Goal: Information Seeking & Learning: Learn about a topic

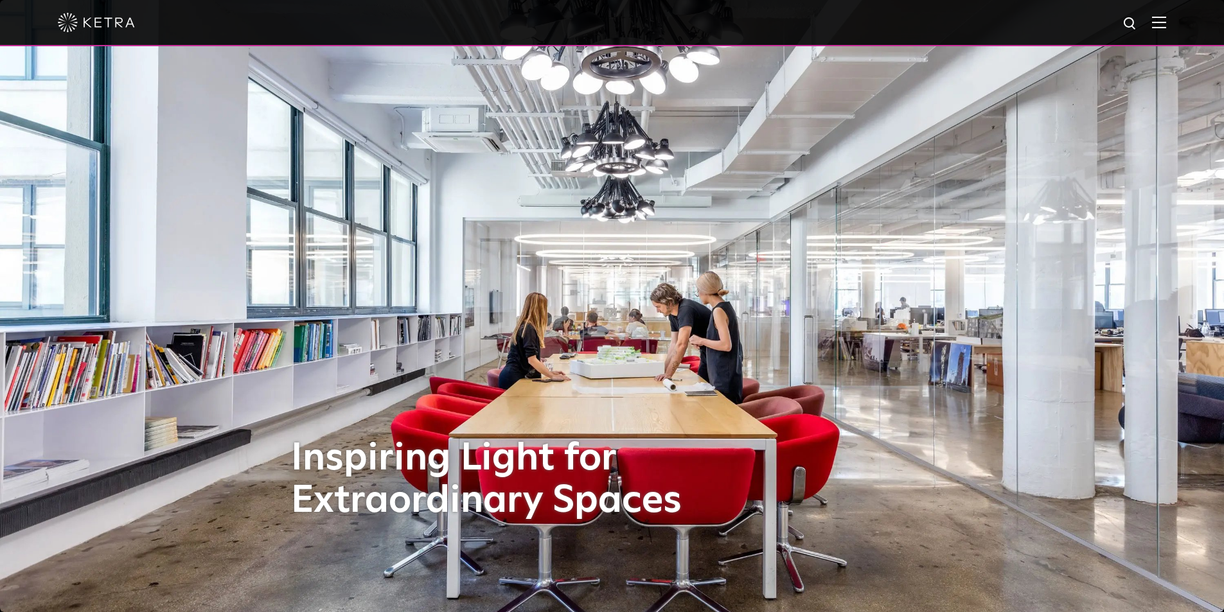
click at [1160, 22] on div at bounding box center [612, 22] width 1108 height 45
click at [1163, 26] on img at bounding box center [1159, 22] width 14 height 12
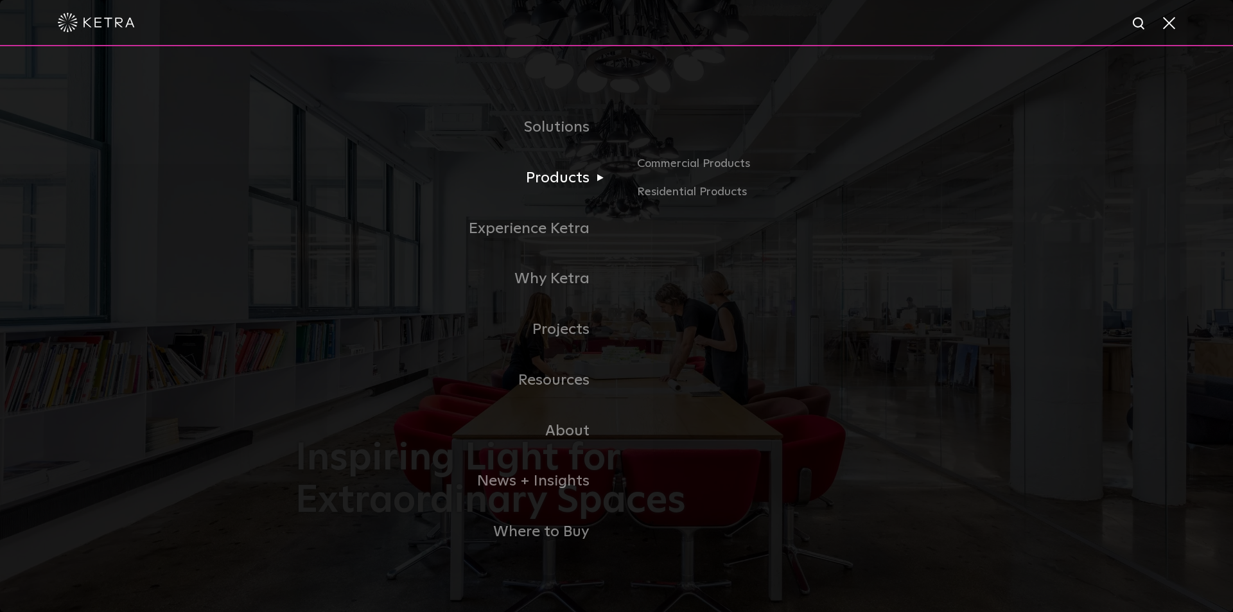
click at [549, 185] on link "Products" at bounding box center [456, 178] width 321 height 51
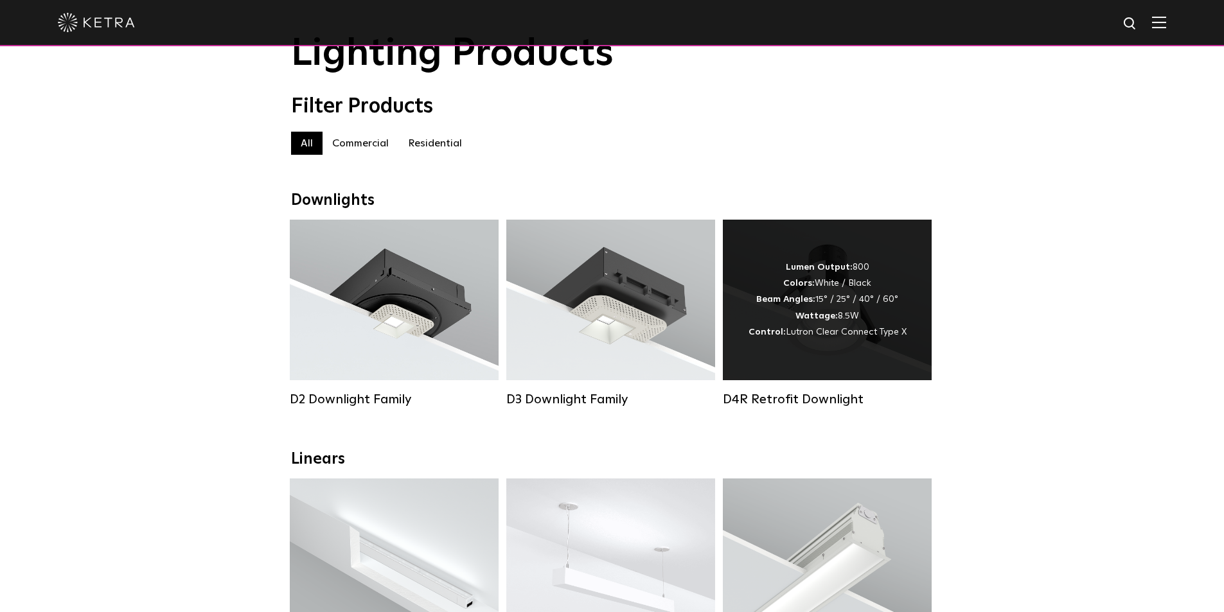
scroll to position [64, 0]
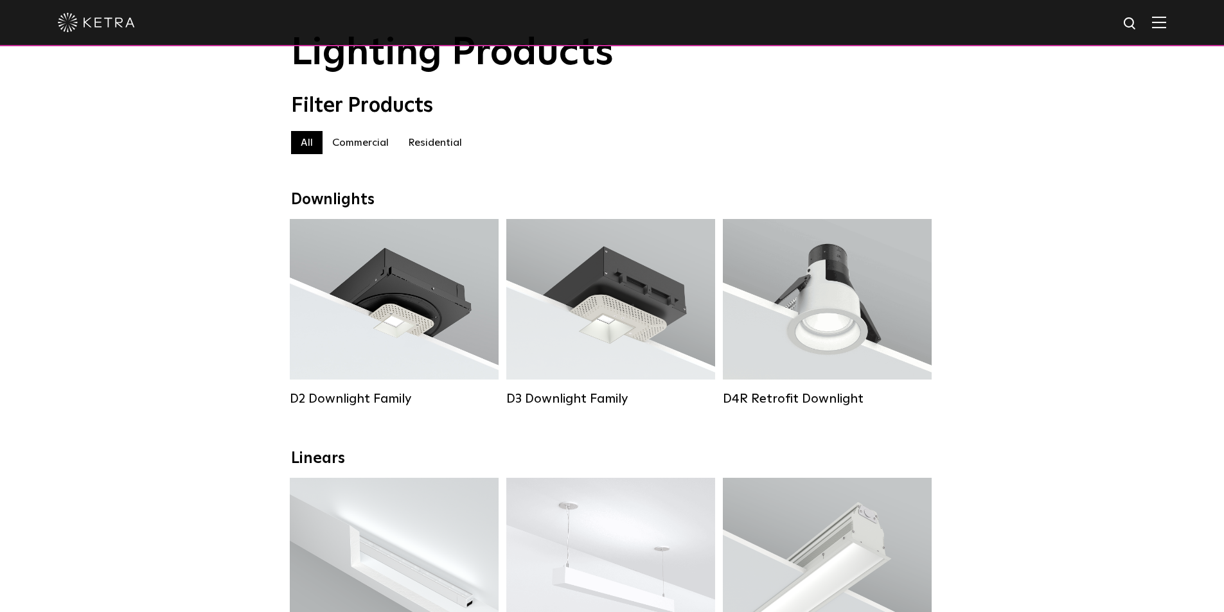
click at [429, 146] on label "Residential" at bounding box center [434, 142] width 73 height 23
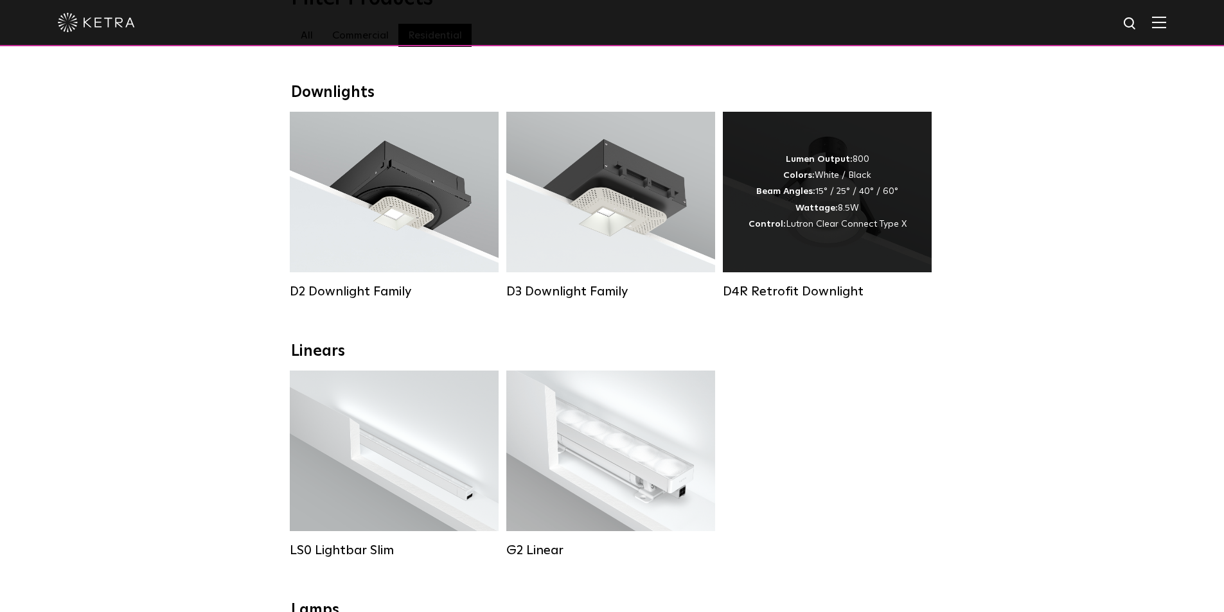
scroll to position [64, 0]
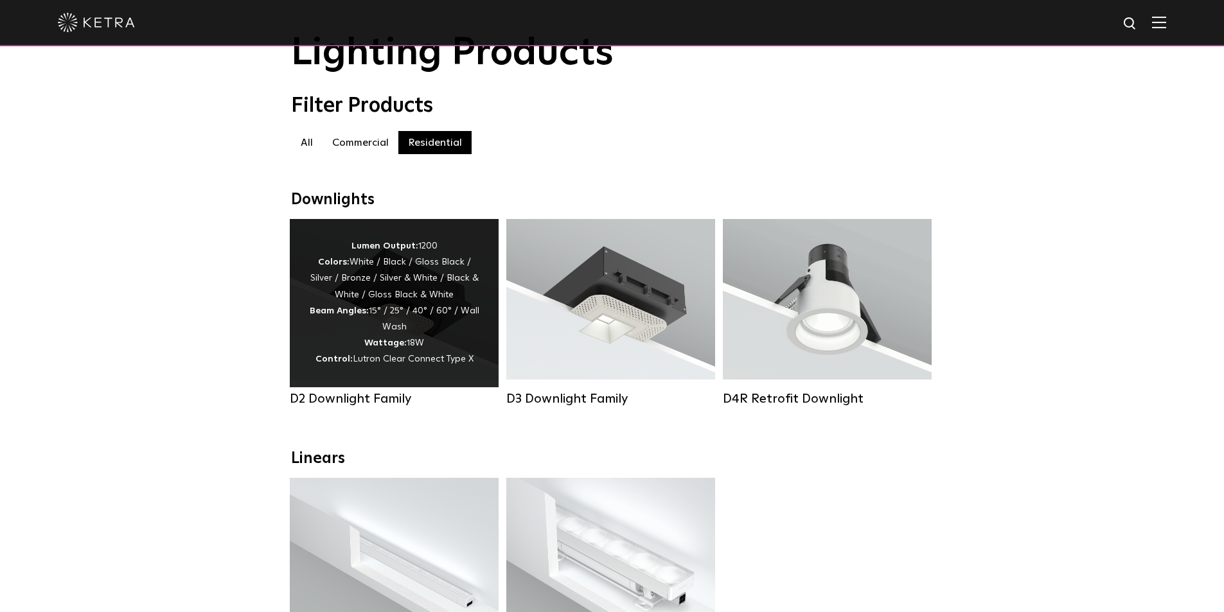
click at [428, 340] on div "Lumen Output: 1200 Colors: White / Black / Gloss Black / Silver / Bronze / Silv…" at bounding box center [394, 303] width 170 height 130
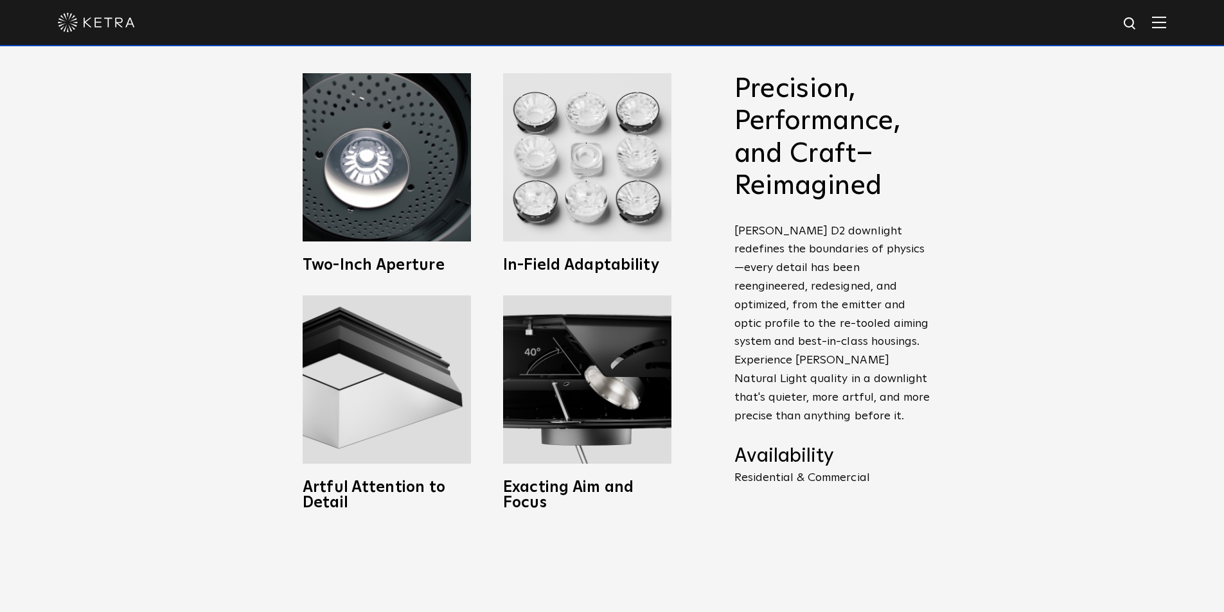
scroll to position [642, 0]
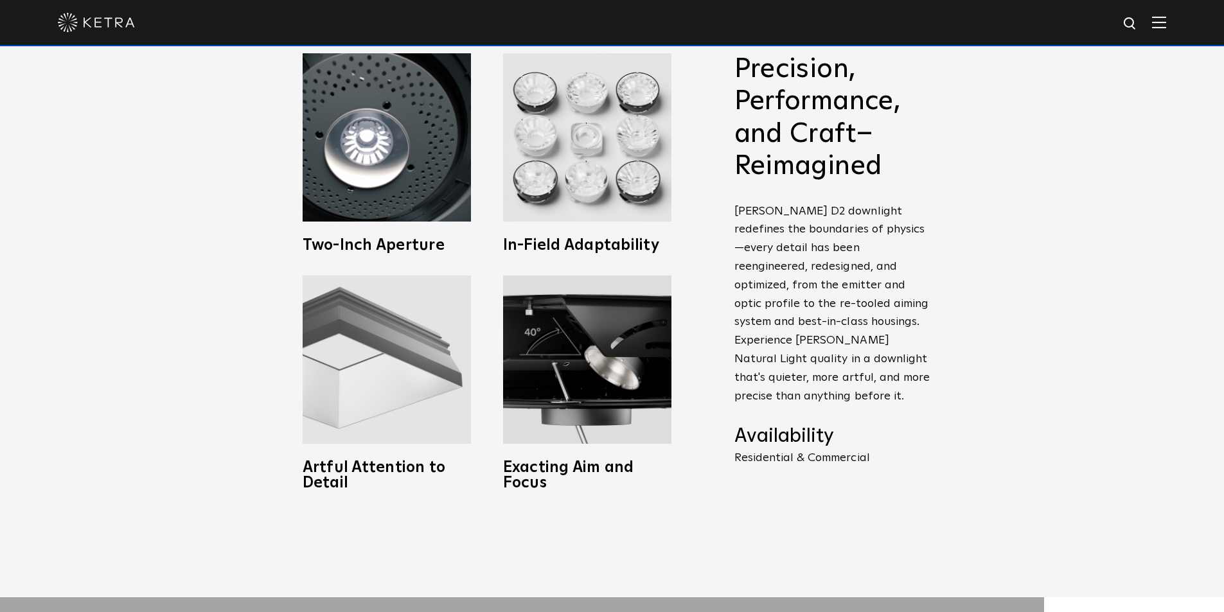
click at [439, 370] on img at bounding box center [387, 360] width 168 height 168
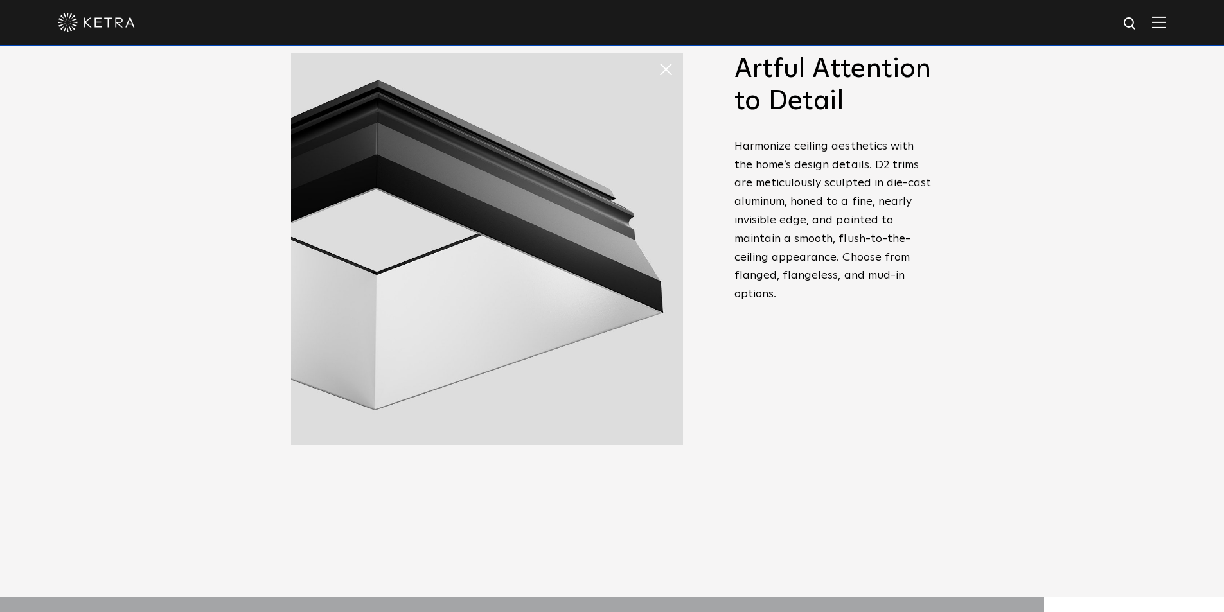
click at [669, 71] on span at bounding box center [671, 70] width 26 height 26
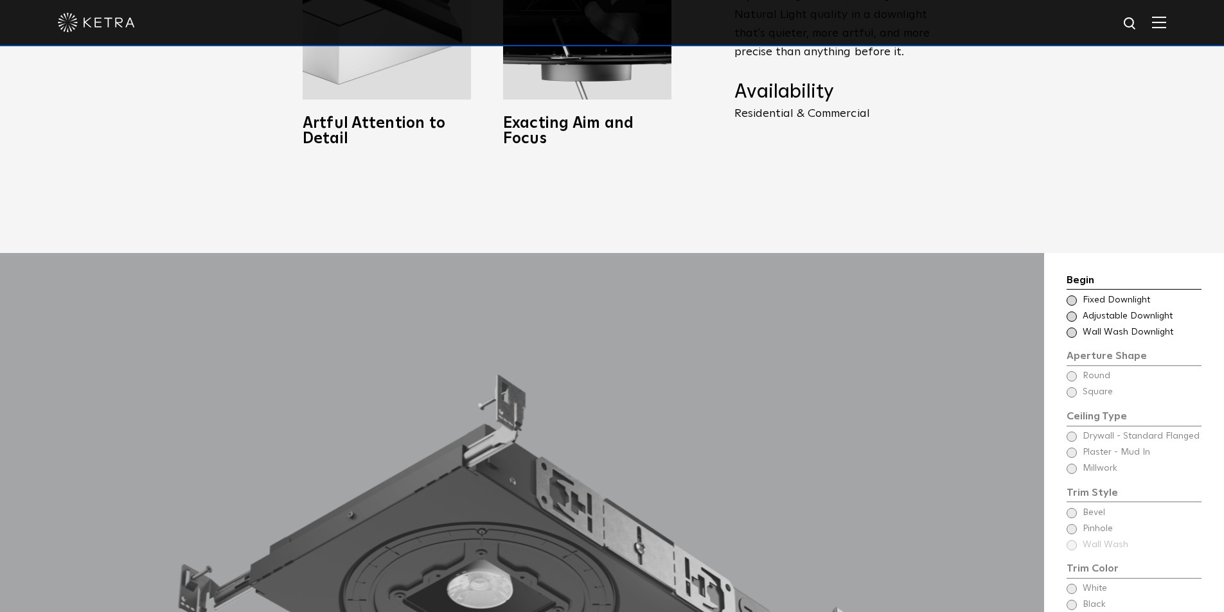
scroll to position [1156, 0]
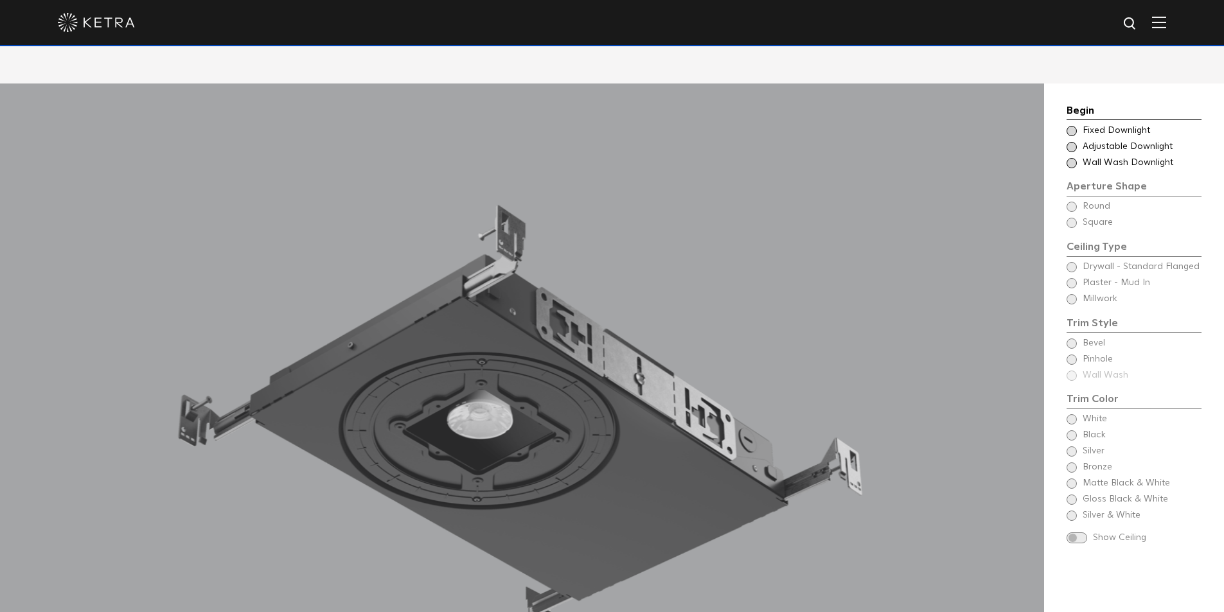
click at [1122, 125] on span "Fixed Downlight" at bounding box center [1141, 131] width 118 height 13
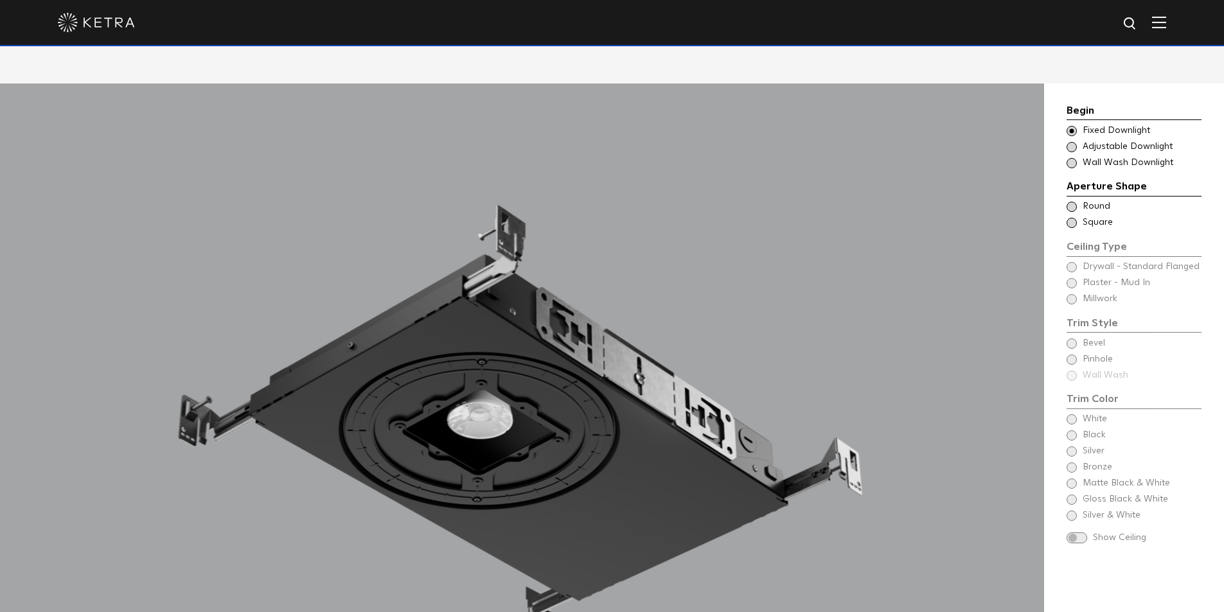
click at [1073, 218] on span at bounding box center [1071, 223] width 10 height 10
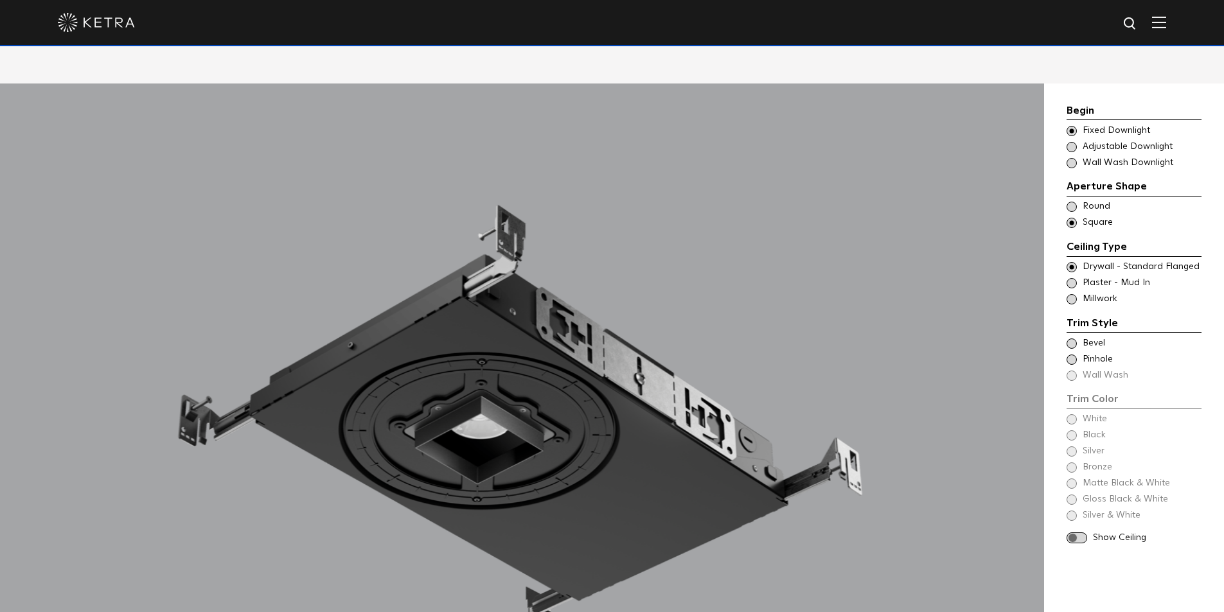
click at [1073, 181] on div "Aperture Shape Ceiling Type Round Drywall - Standard Flanged Round Ceiling Type…" at bounding box center [1133, 204] width 135 height 51
click at [1072, 202] on span at bounding box center [1071, 207] width 10 height 10
click at [1077, 337] on div "Trim Color - Round - Flanged Bevel" at bounding box center [1133, 343] width 135 height 13
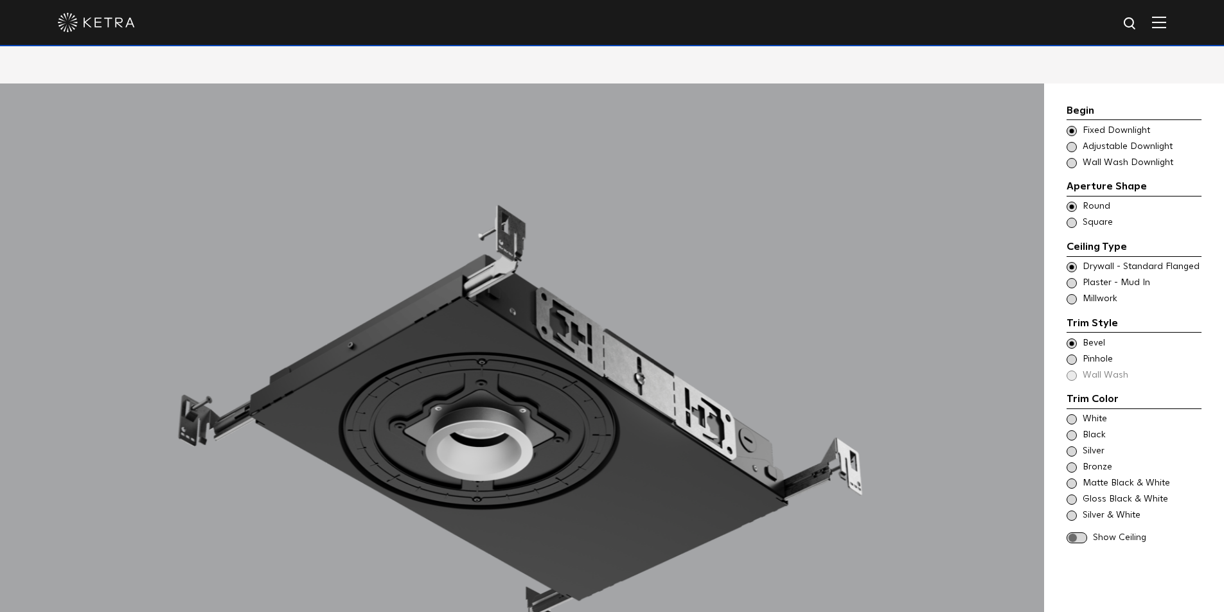
click at [1071, 355] on span at bounding box center [1071, 360] width 10 height 10
click at [1070, 414] on span at bounding box center [1071, 419] width 10 height 10
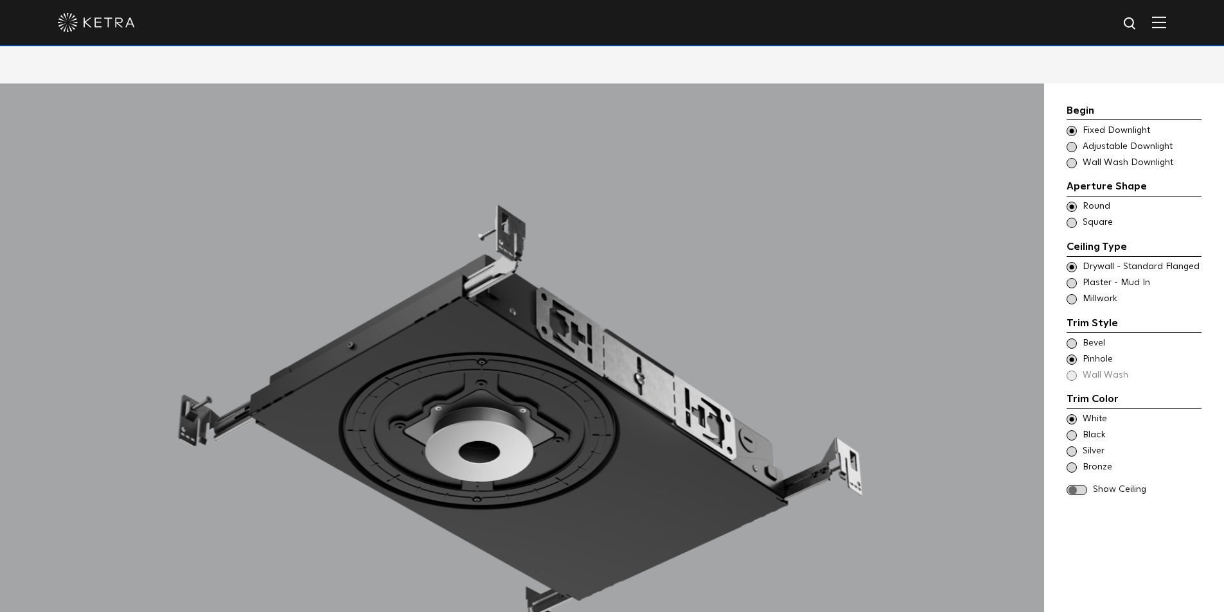
click at [1070, 430] on span at bounding box center [1071, 435] width 10 height 10
click at [1072, 425] on div "White Black Silver Bronze" at bounding box center [1133, 443] width 135 height 61
click at [1072, 446] on span at bounding box center [1071, 451] width 10 height 10
click at [1072, 463] on span at bounding box center [1071, 468] width 10 height 10
click at [1077, 485] on span at bounding box center [1076, 490] width 21 height 11
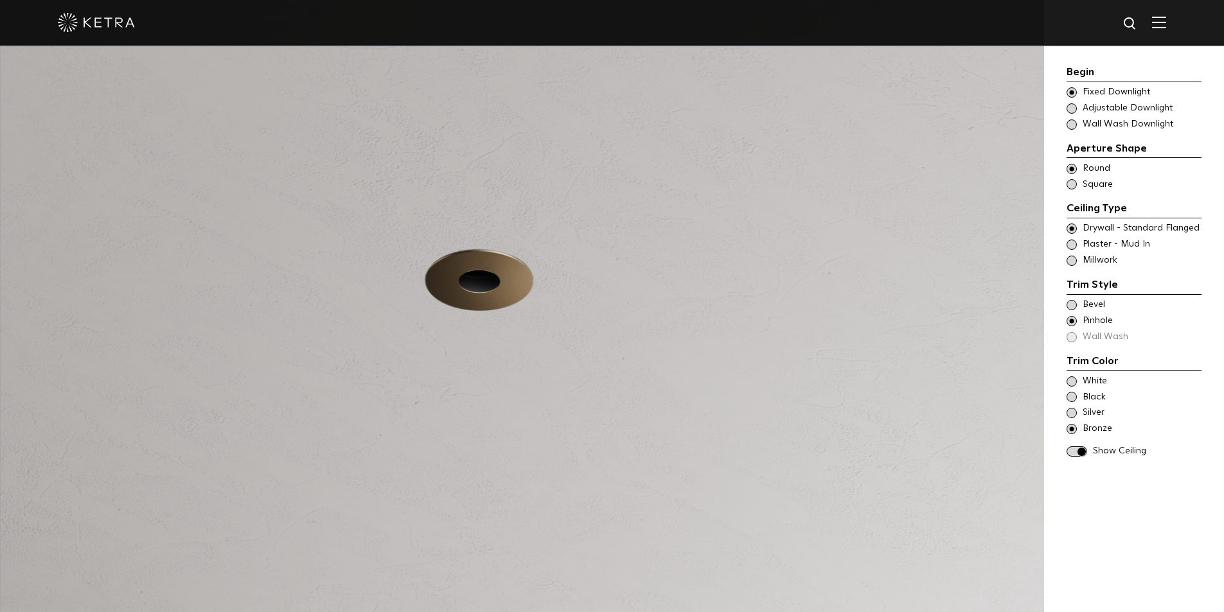
scroll to position [1285, 0]
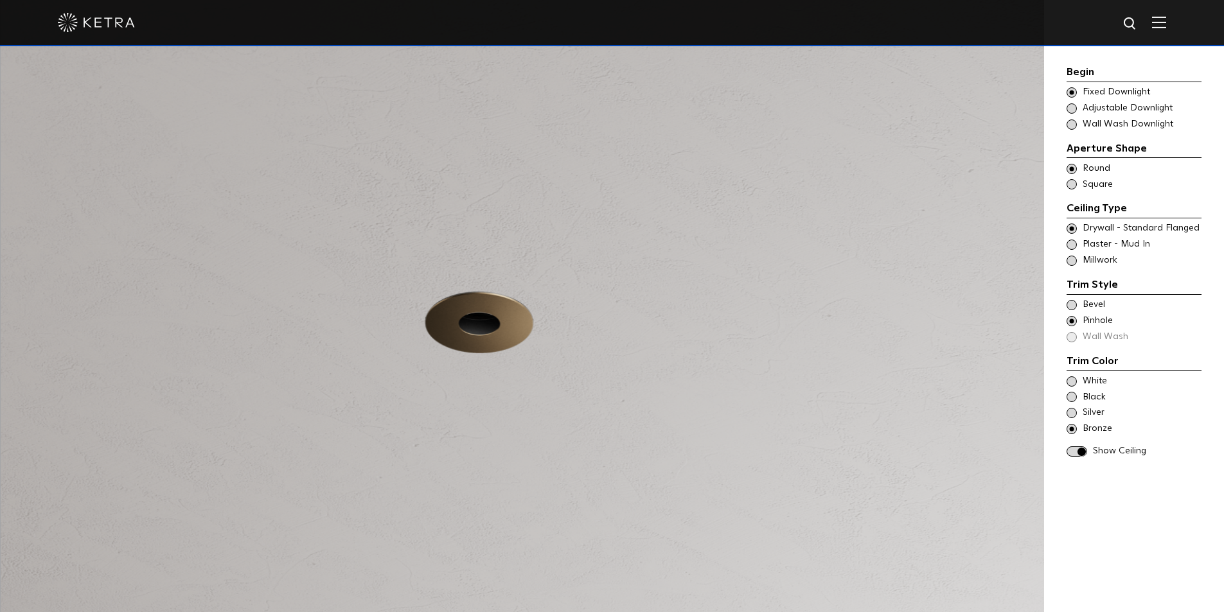
click at [1073, 415] on span at bounding box center [1071, 413] width 10 height 10
click at [1073, 396] on span at bounding box center [1071, 397] width 10 height 10
click at [1072, 425] on span at bounding box center [1071, 429] width 10 height 10
click at [1069, 385] on span at bounding box center [1071, 381] width 10 height 10
click at [1068, 426] on span at bounding box center [1071, 429] width 10 height 10
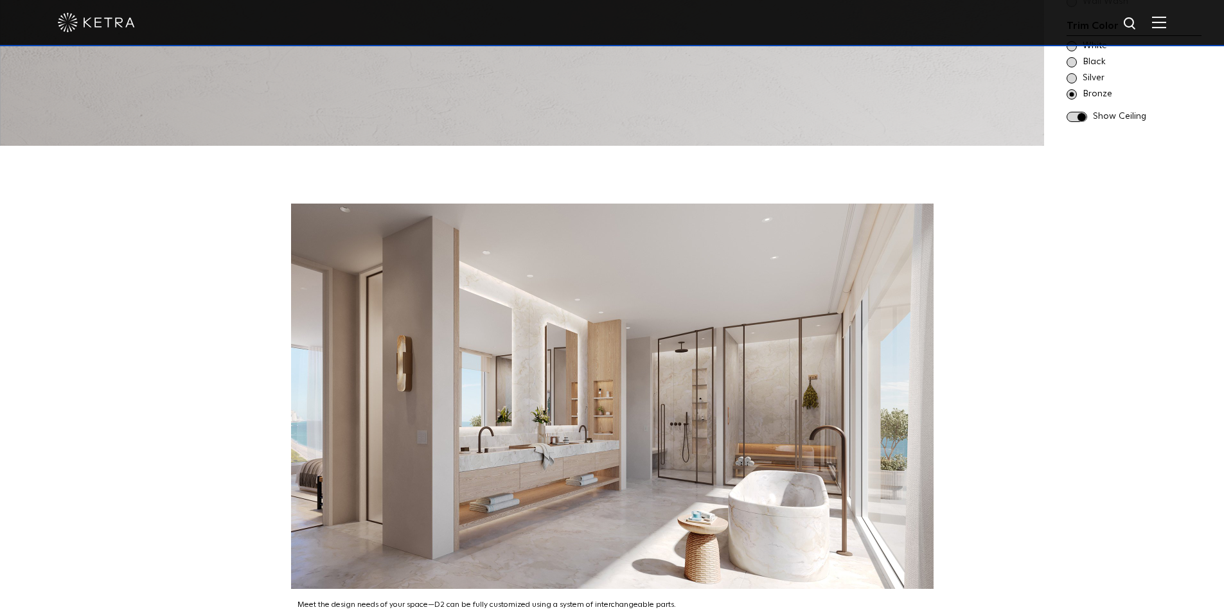
scroll to position [1799, 0]
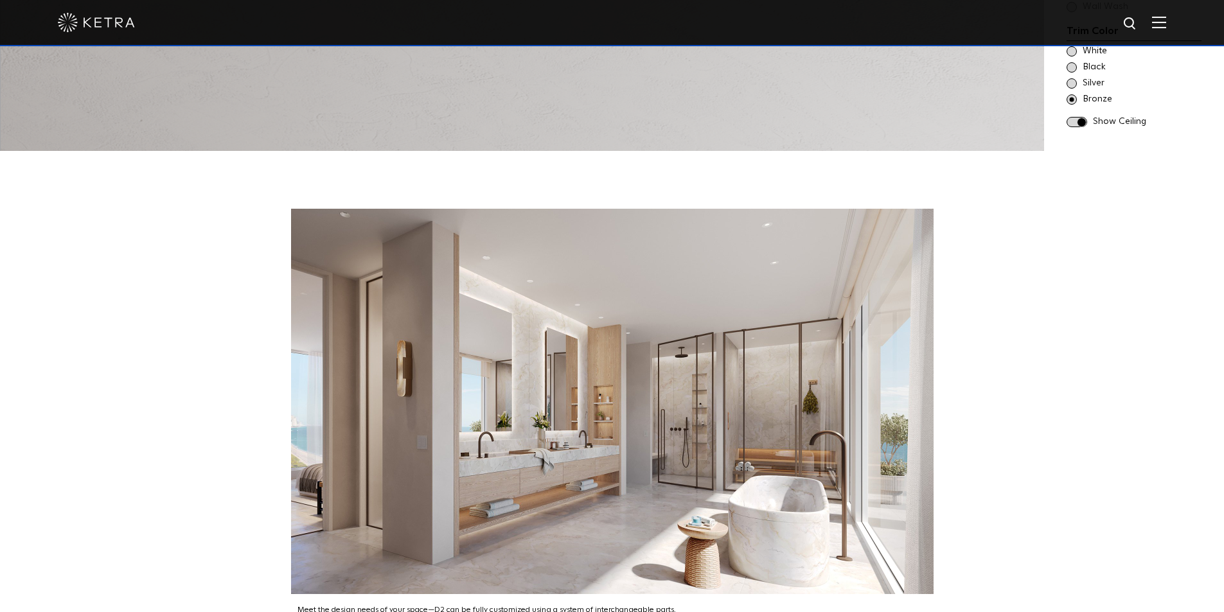
click at [736, 287] on img at bounding box center [612, 401] width 642 height 385
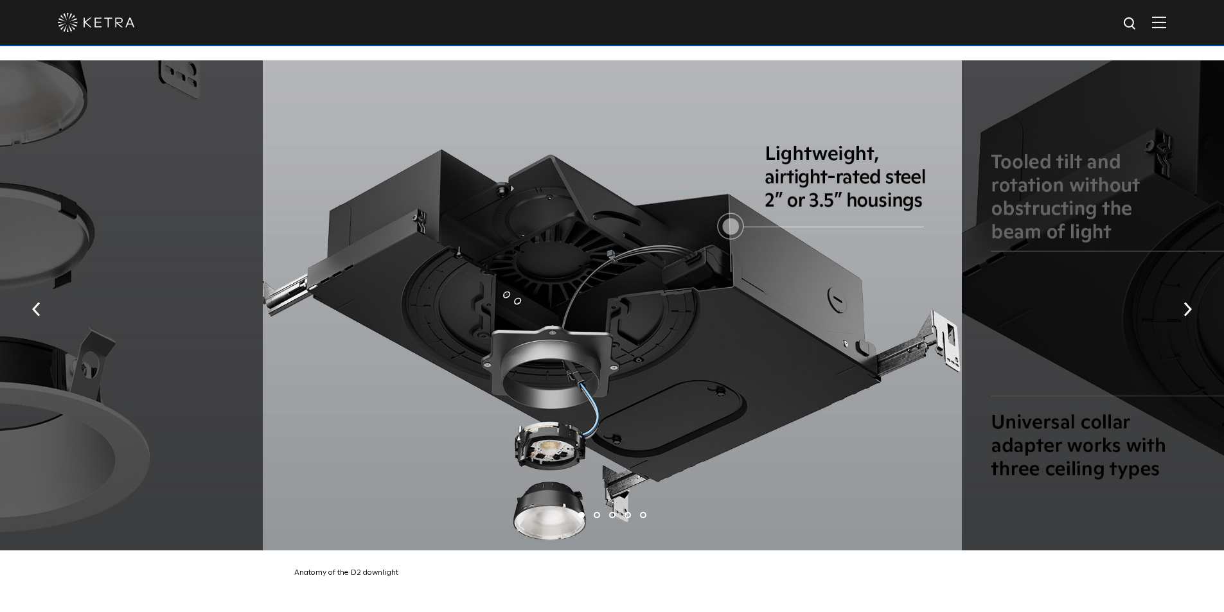
scroll to position [2441, 0]
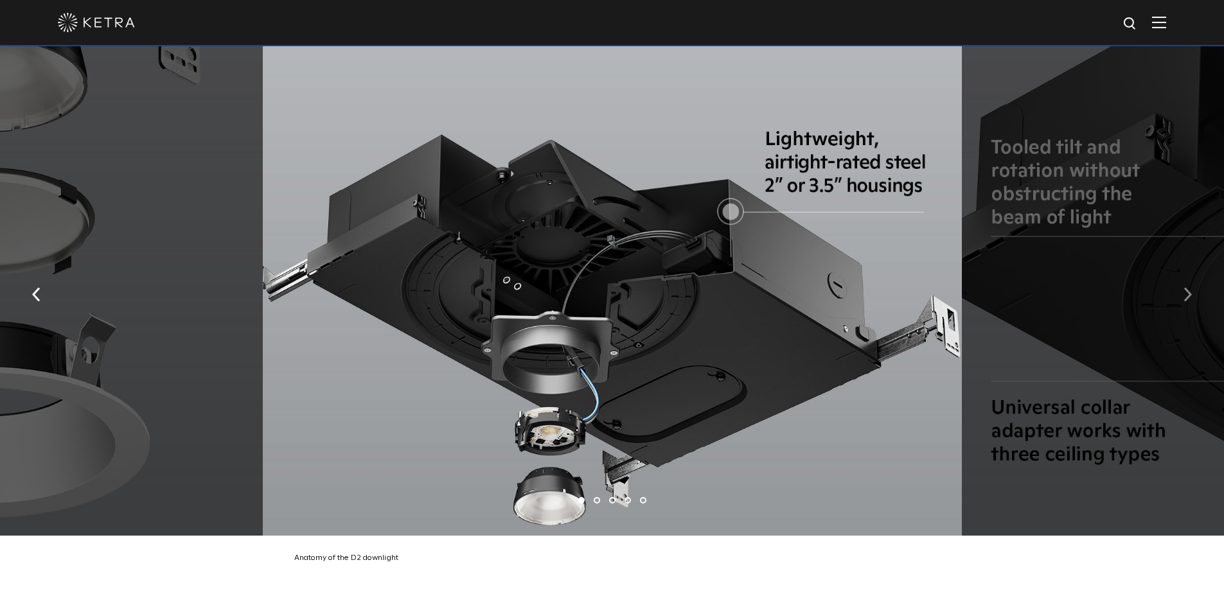
click at [1179, 278] on button "button" at bounding box center [1188, 294] width 28 height 44
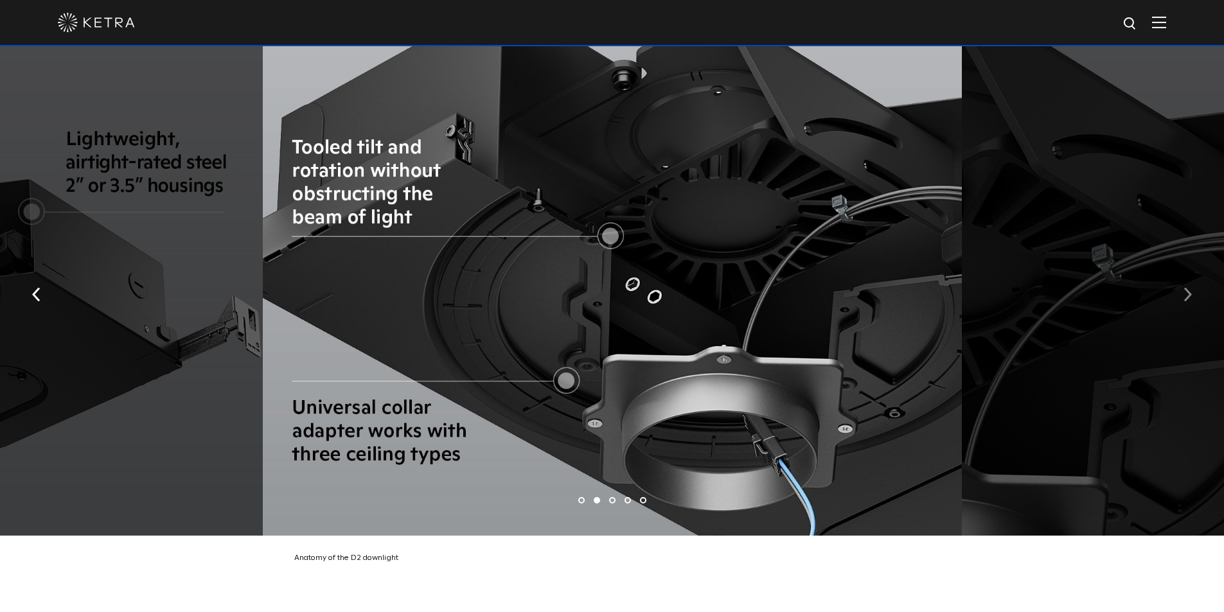
click at [1180, 278] on button "button" at bounding box center [1188, 294] width 28 height 44
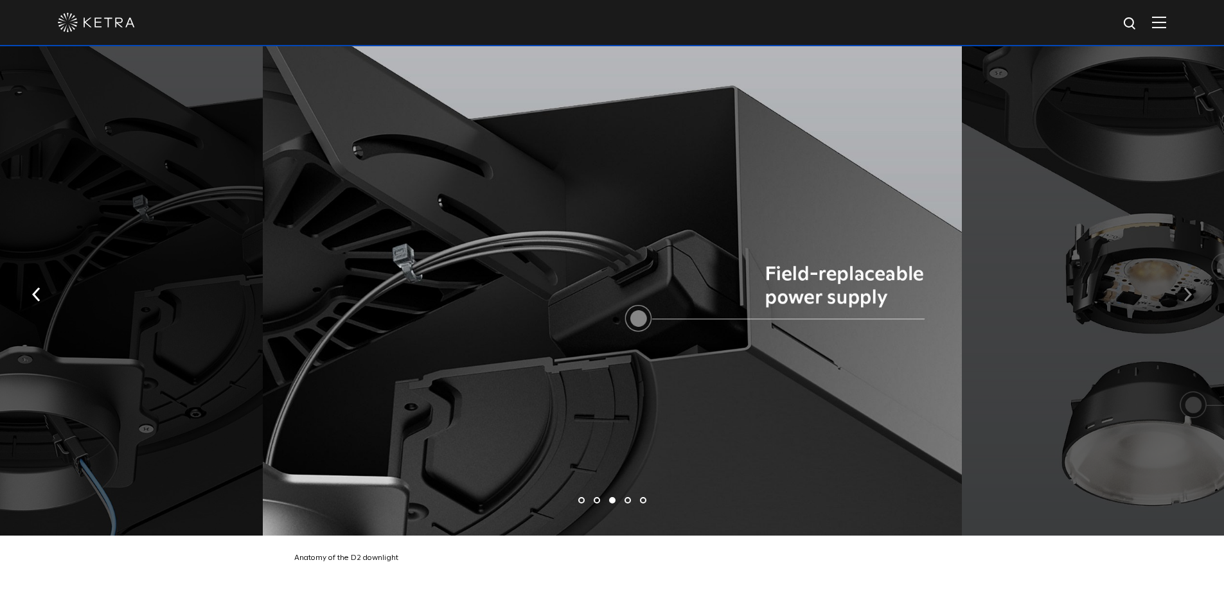
click at [1180, 278] on button "button" at bounding box center [1188, 294] width 28 height 44
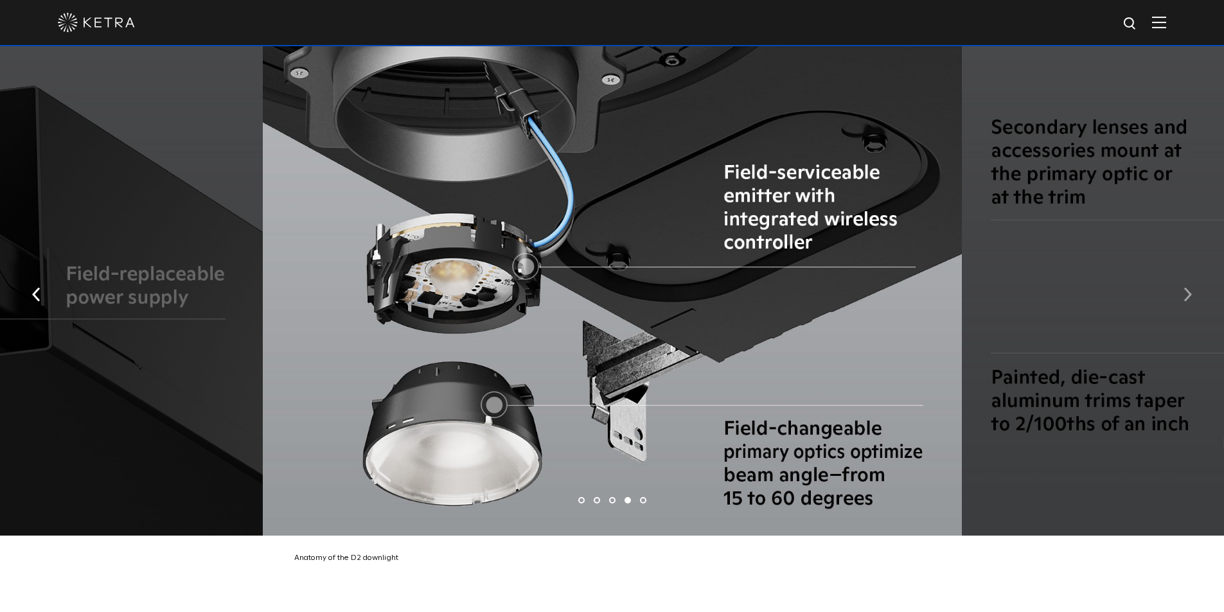
click at [1180, 278] on button "button" at bounding box center [1188, 294] width 28 height 44
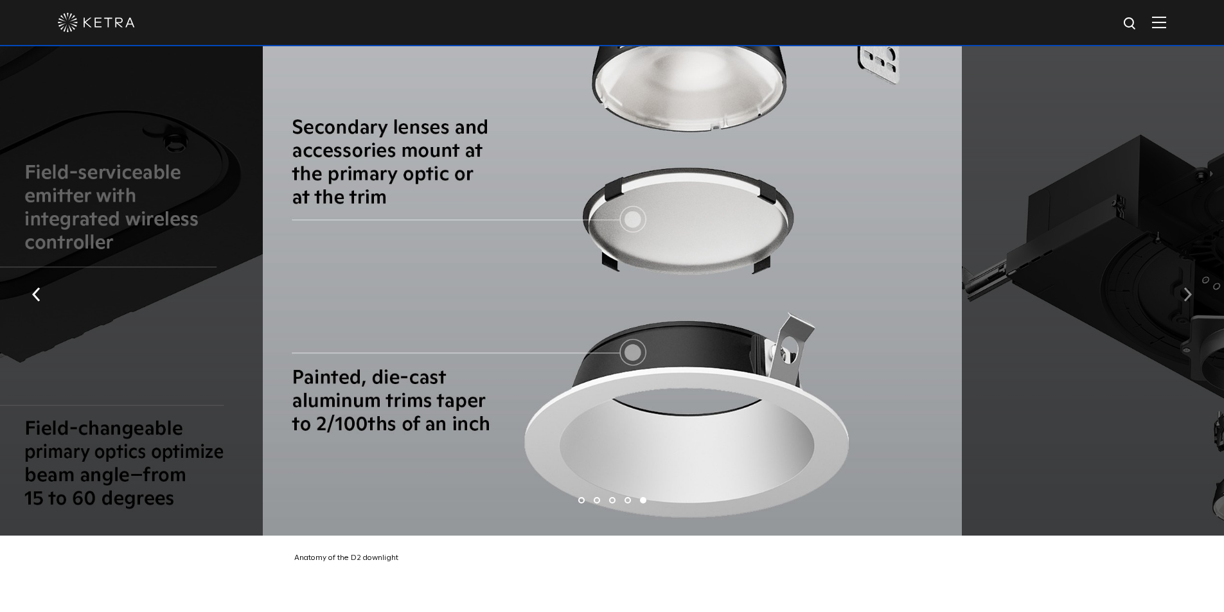
click at [1183, 288] on img "button" at bounding box center [1187, 295] width 8 height 14
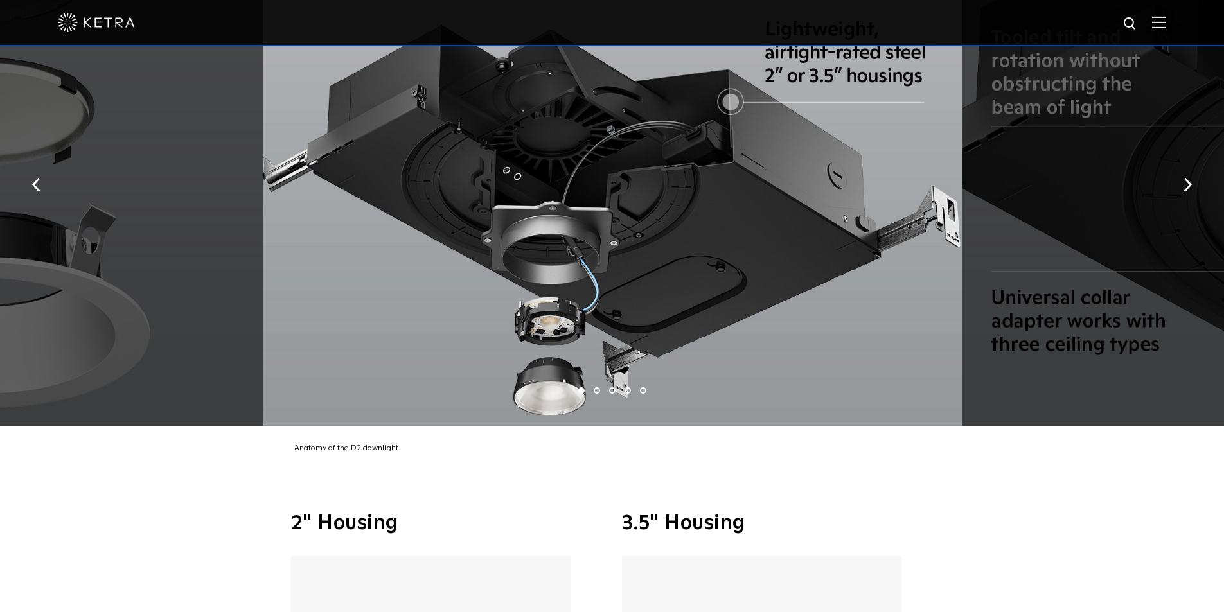
scroll to position [2827, 0]
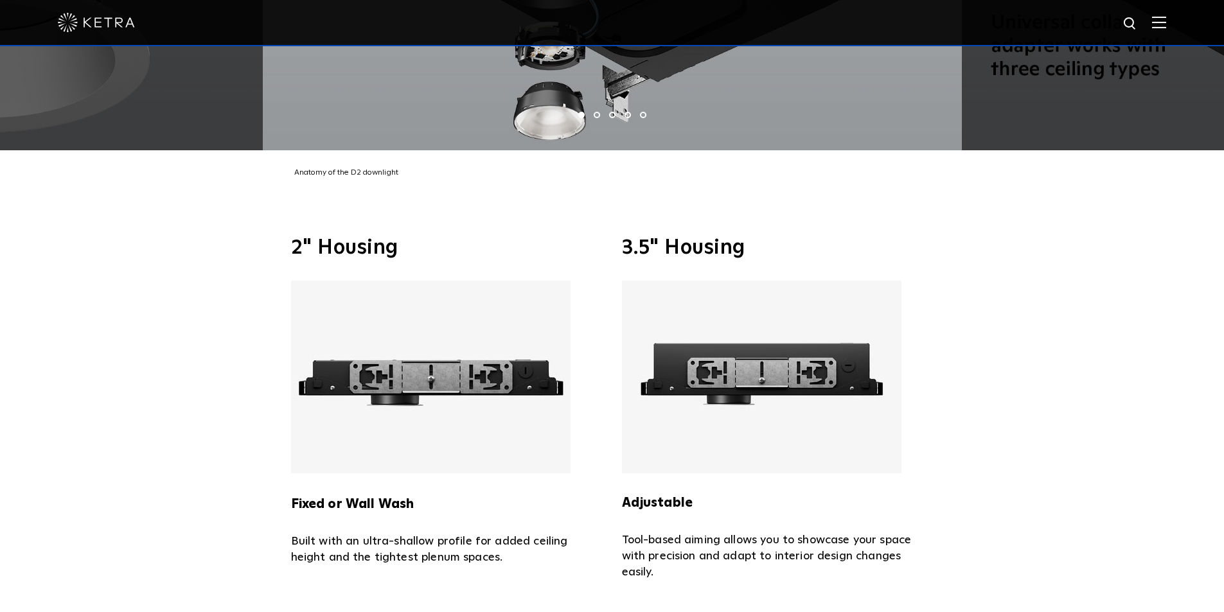
click at [426, 344] on img at bounding box center [430, 377] width 279 height 193
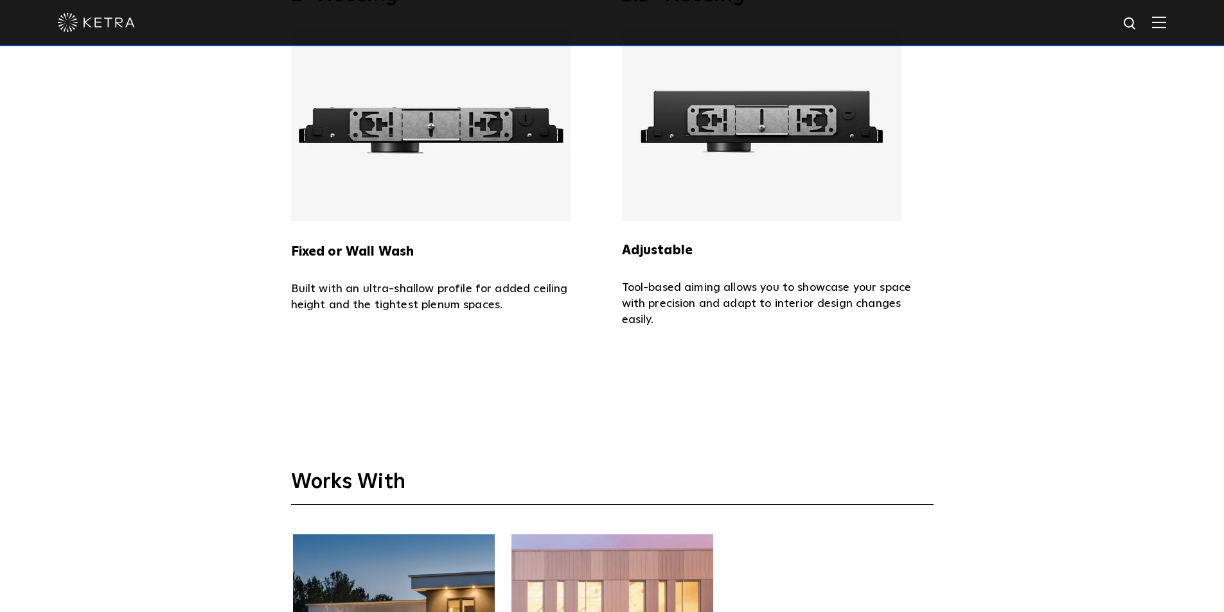
scroll to position [3084, 0]
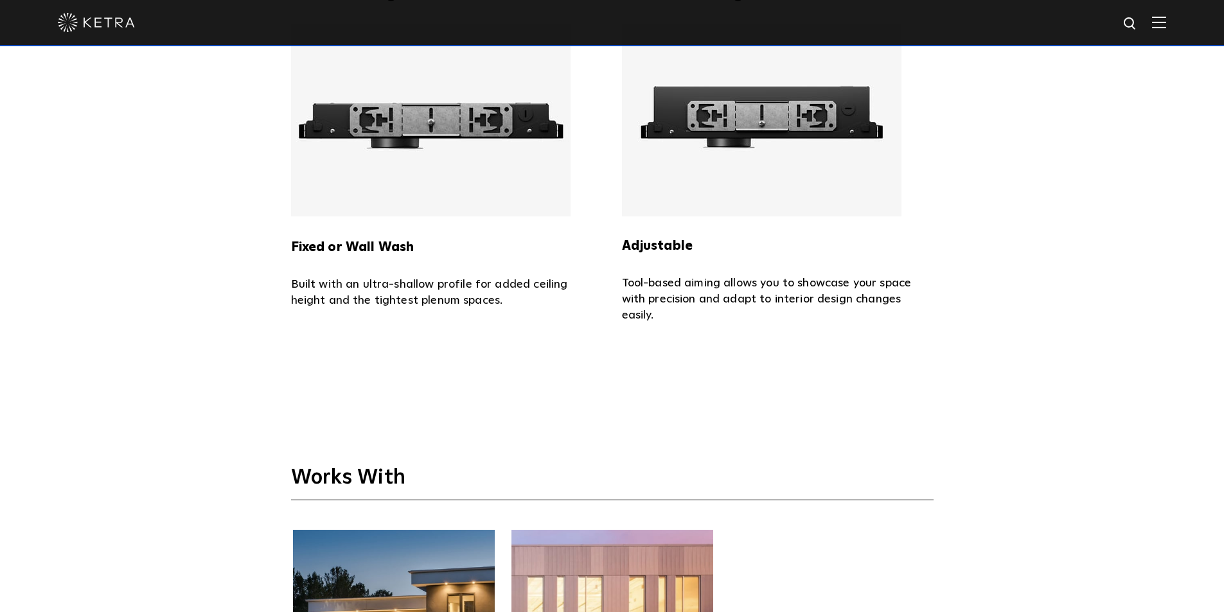
click at [364, 277] on p "Built with an ultra-shallow profile for added ceiling height and the tightest p…" at bounding box center [447, 293] width 312 height 32
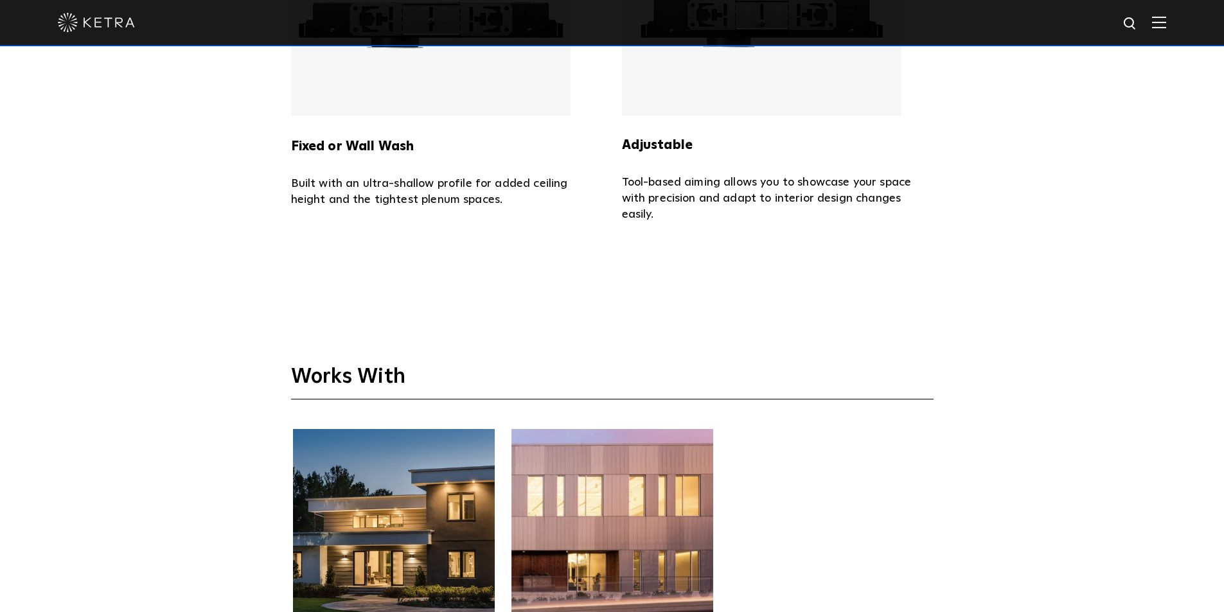
scroll to position [3533, 0]
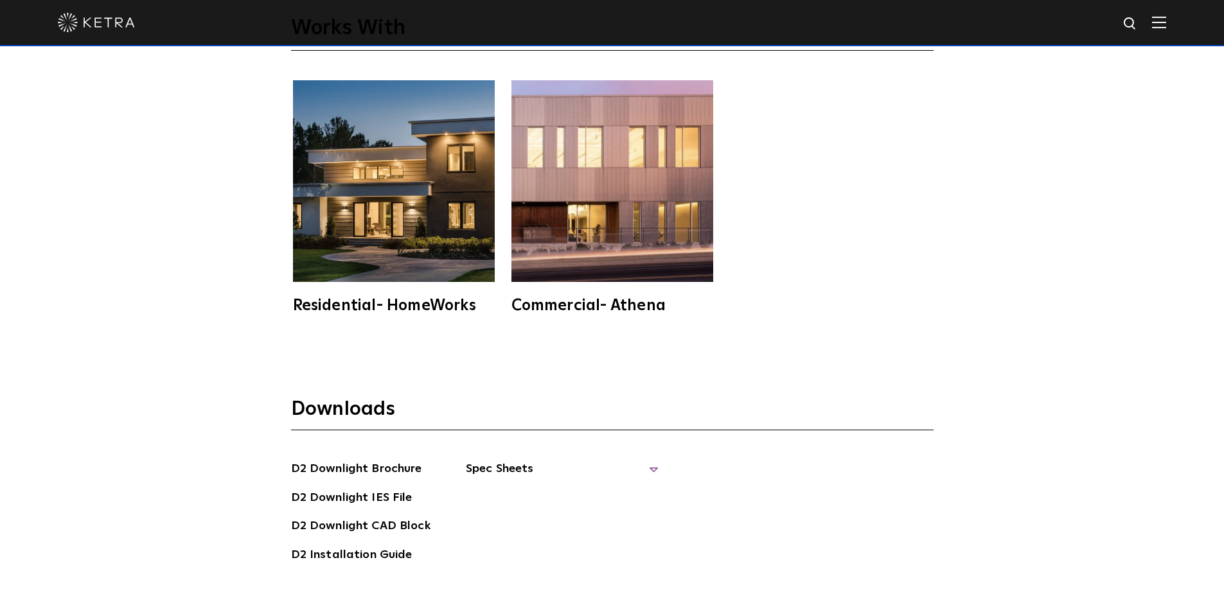
click at [514, 460] on span "Spec Sheets" at bounding box center [562, 474] width 193 height 28
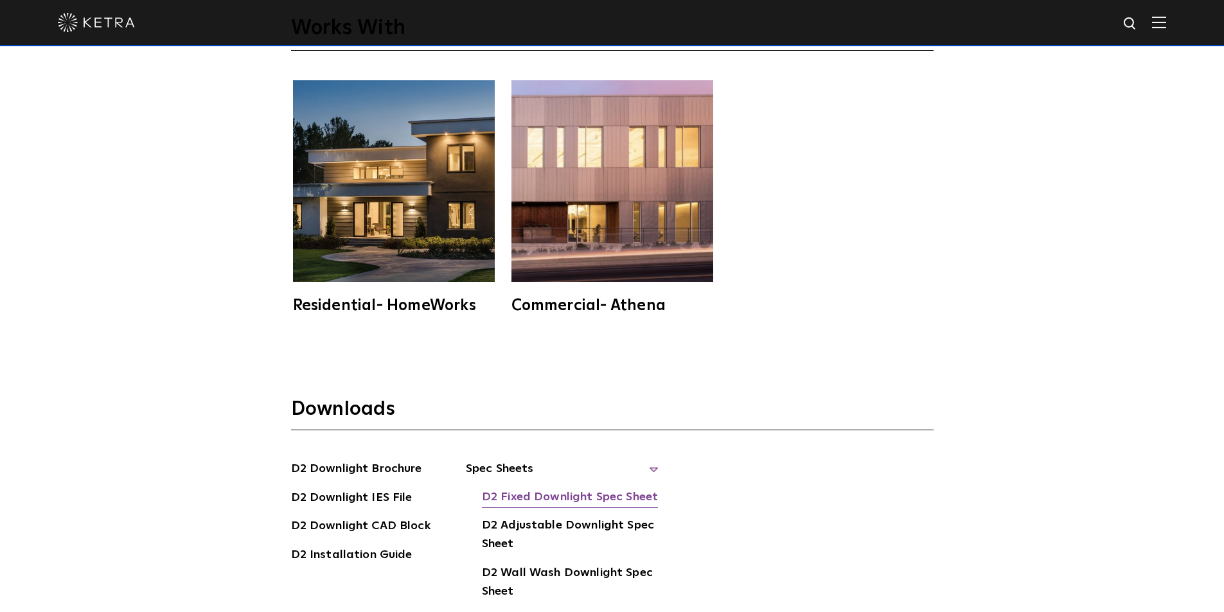
click at [608, 488] on link "D2 Fixed Downlight Spec Sheet" at bounding box center [570, 498] width 176 height 21
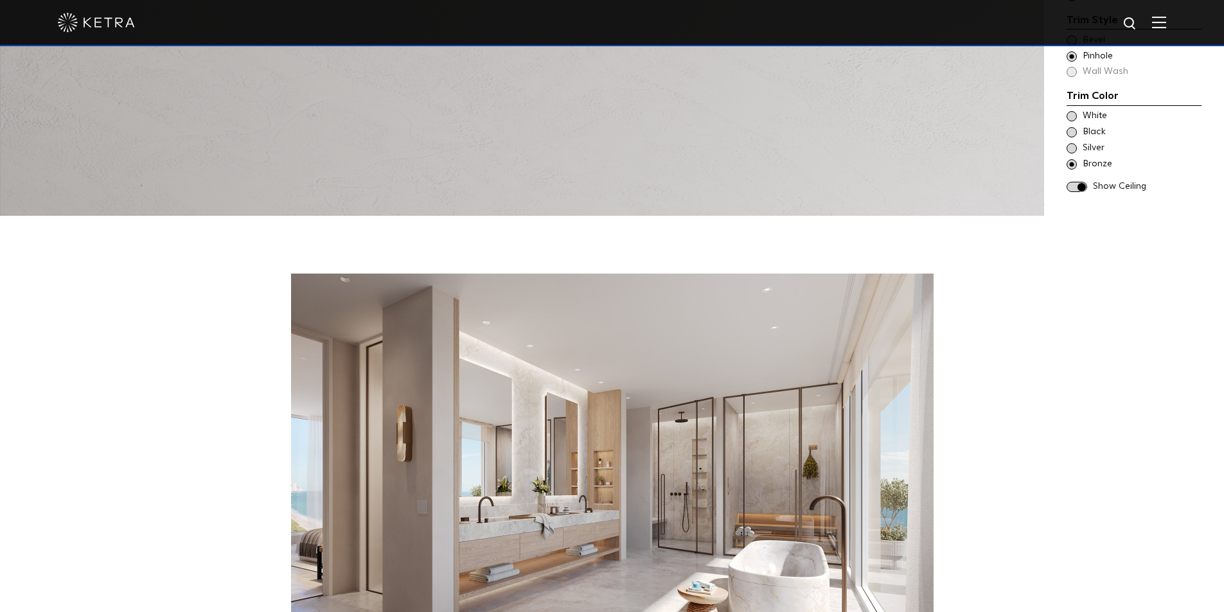
scroll to position [1349, 0]
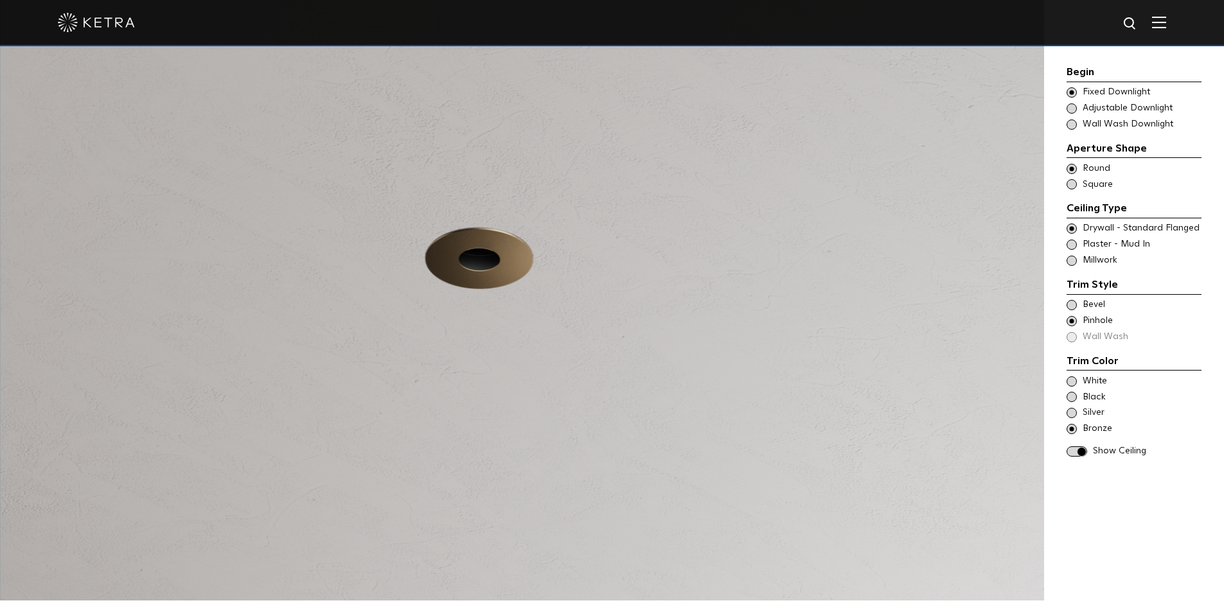
click at [1072, 306] on span at bounding box center [1071, 305] width 10 height 10
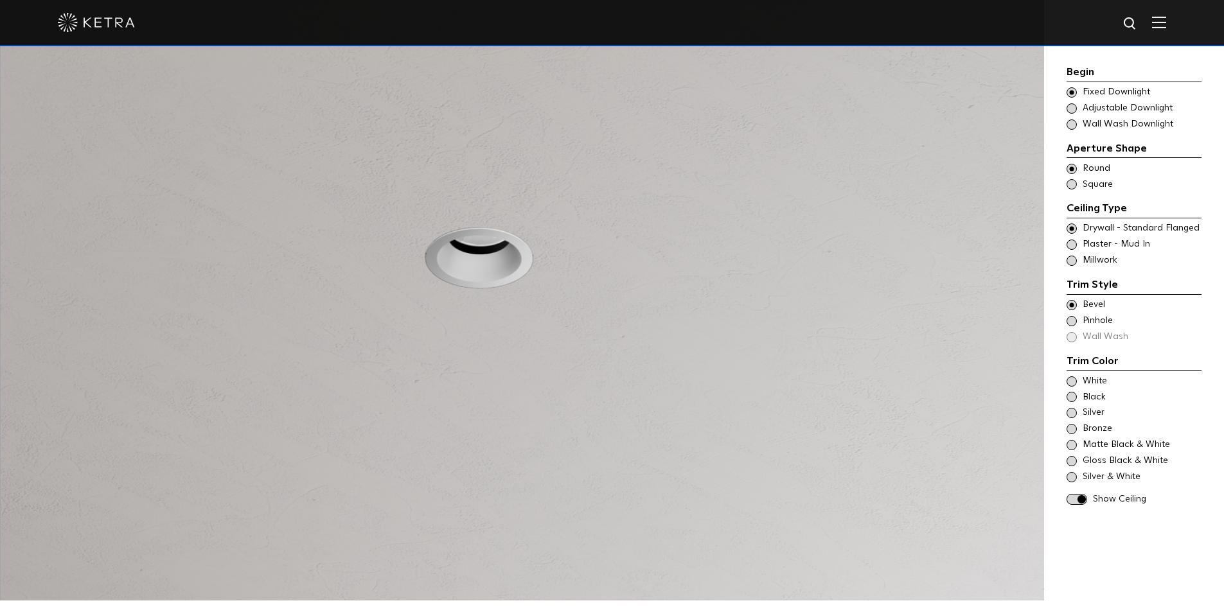
click at [1073, 321] on span at bounding box center [1071, 321] width 10 height 10
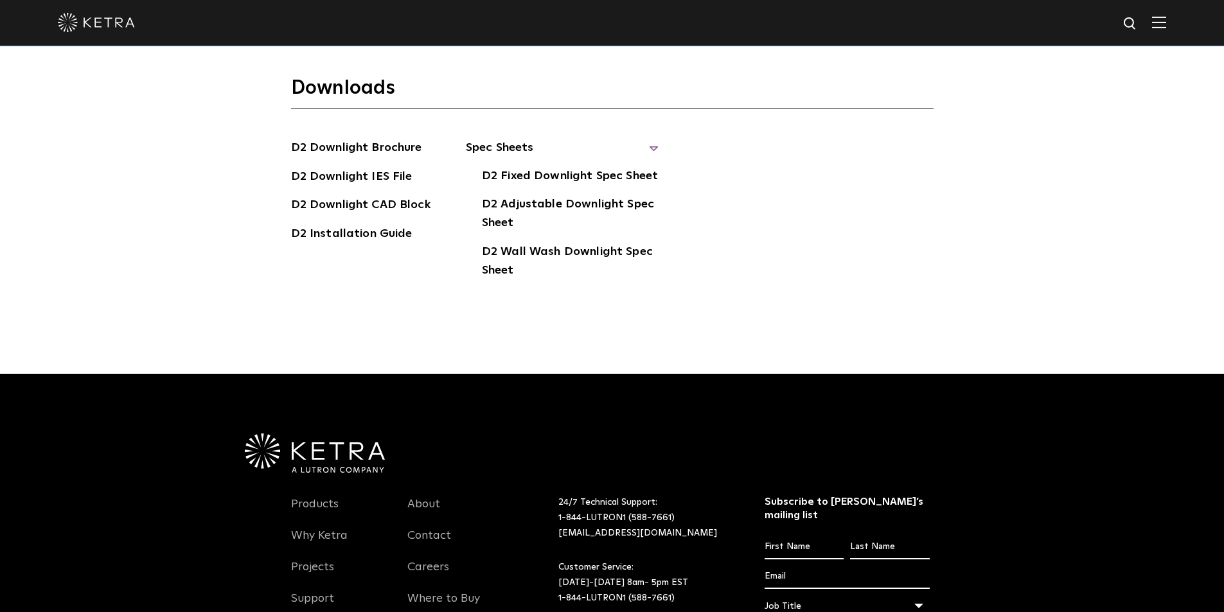
scroll to position [3919, 0]
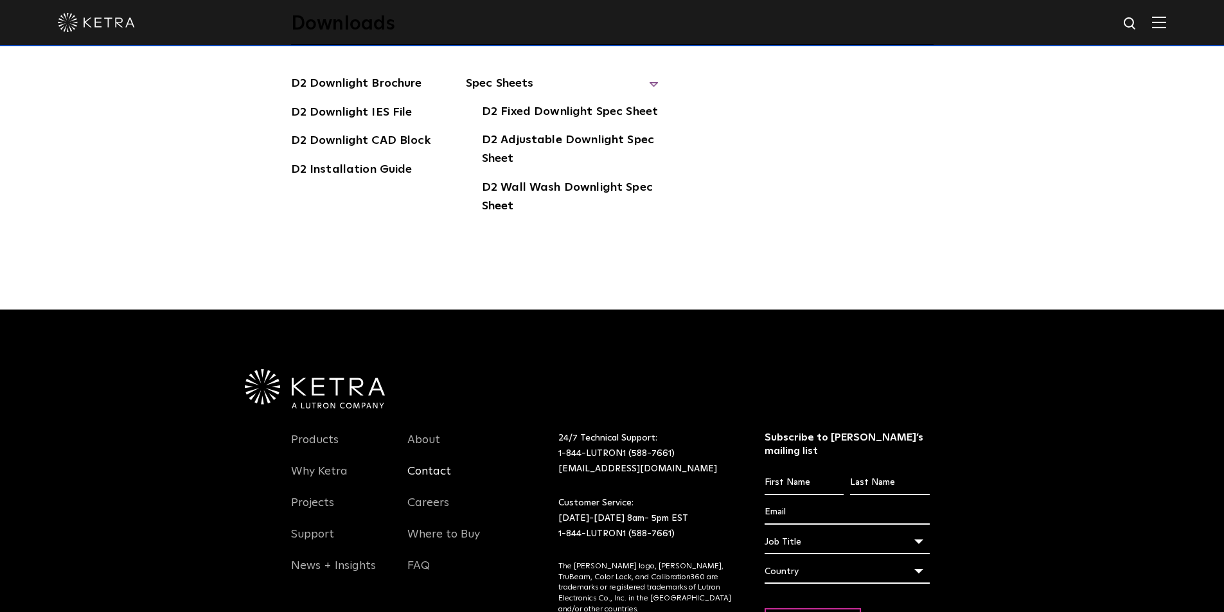
click at [423, 464] on link "Contact" at bounding box center [429, 479] width 44 height 30
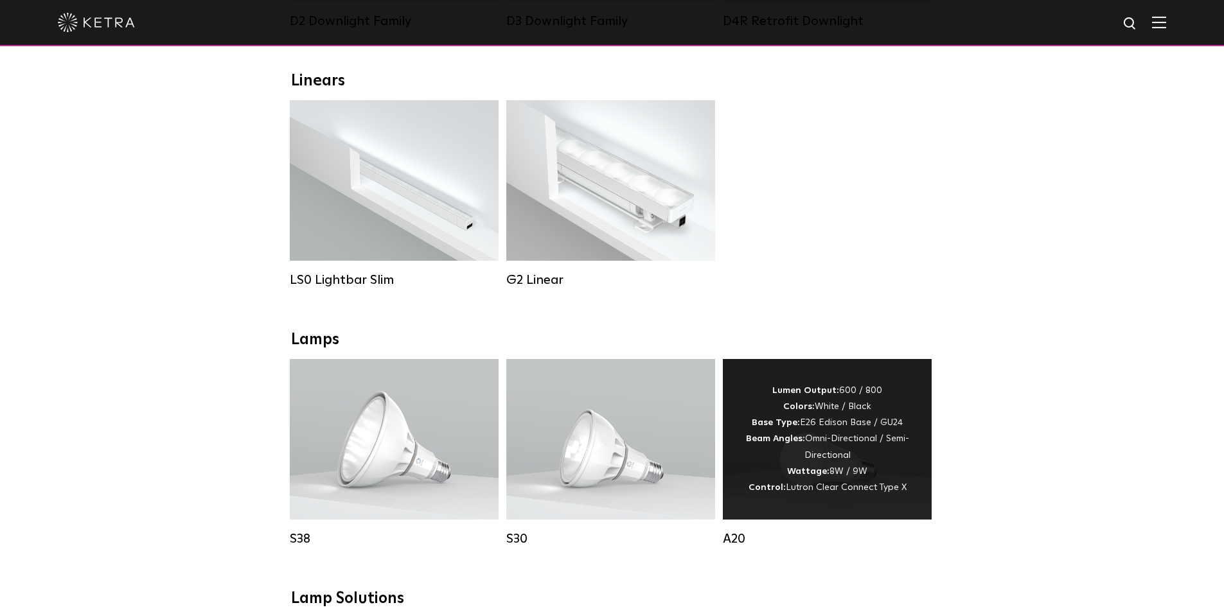
scroll to position [450, 0]
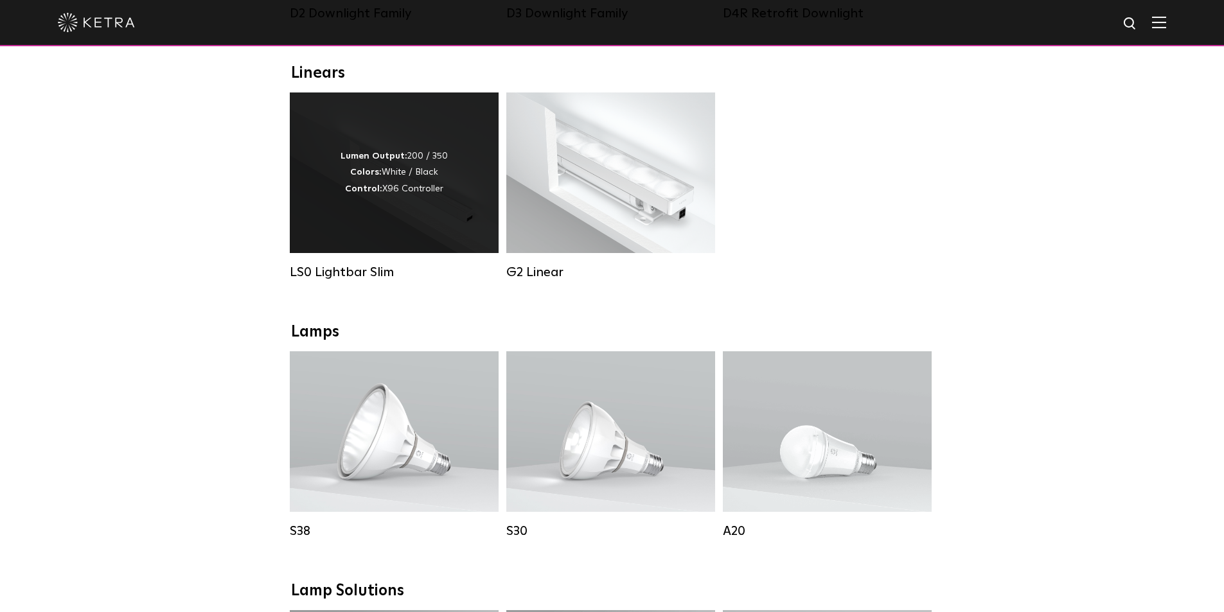
click at [332, 215] on div "Lumen Output: 200 / 350 Colors: White / Black Control: X96 Controller" at bounding box center [394, 173] width 209 height 161
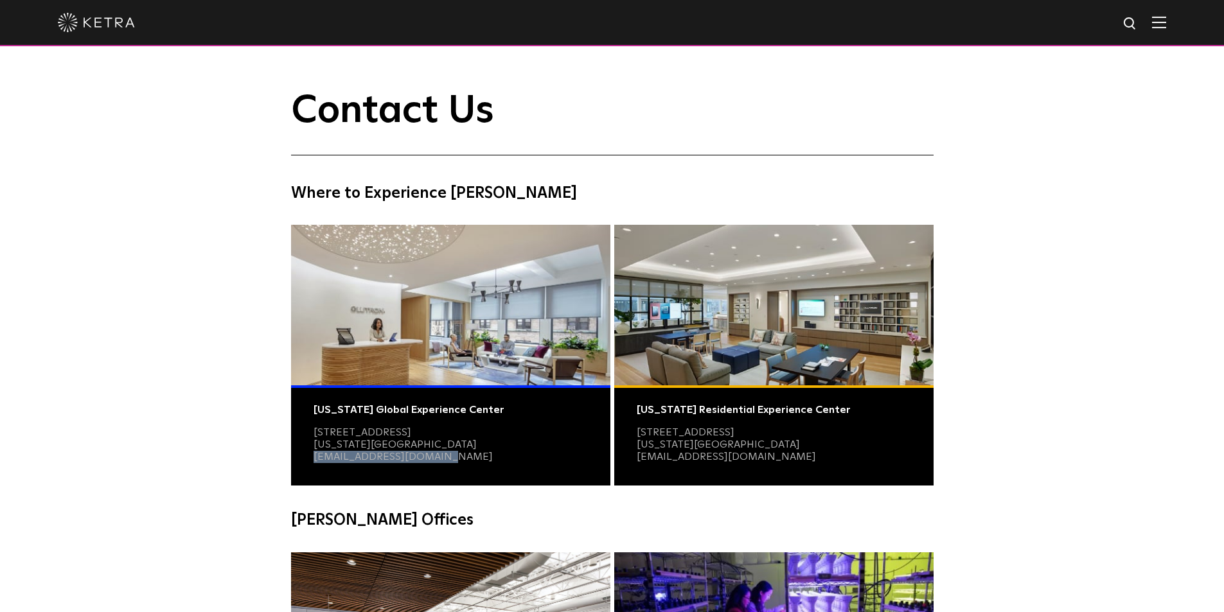
drag, startPoint x: 436, startPoint y: 460, endPoint x: 308, endPoint y: 460, distance: 128.5
click at [308, 460] on div "New York Global Experience Center 3 East 28th Street, 11th Floor New York, NY 1…" at bounding box center [450, 435] width 319 height 100
click at [238, 463] on div "Contact Us Where to Experience Ketra New York Global Experience Center 3 East 2…" at bounding box center [612, 456] width 1224 height 733
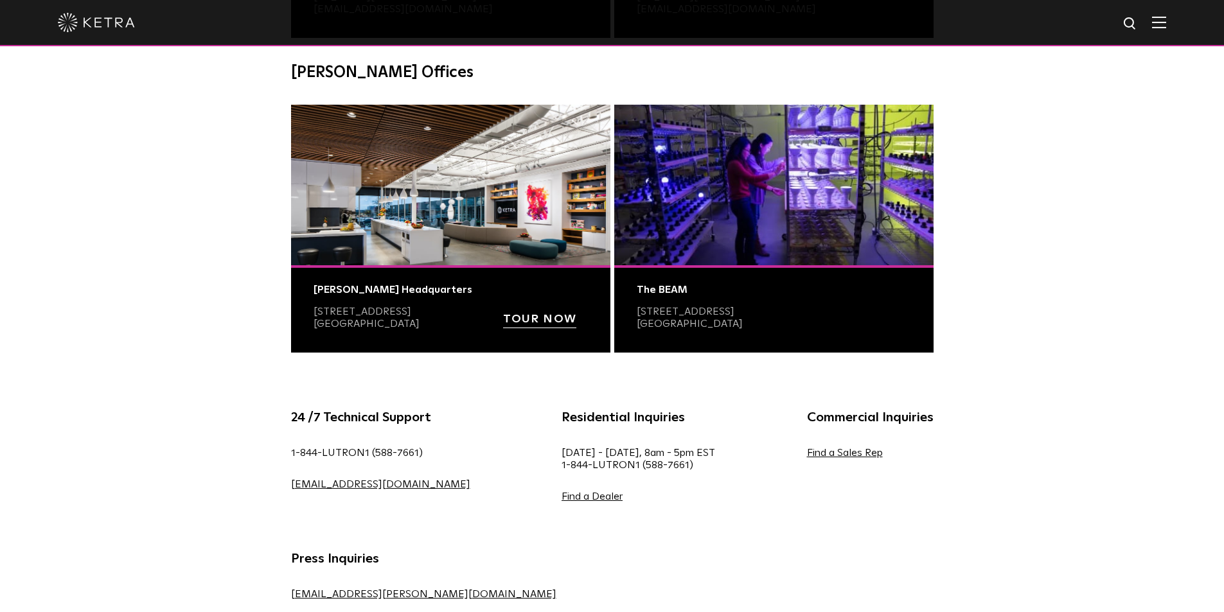
scroll to position [450, 0]
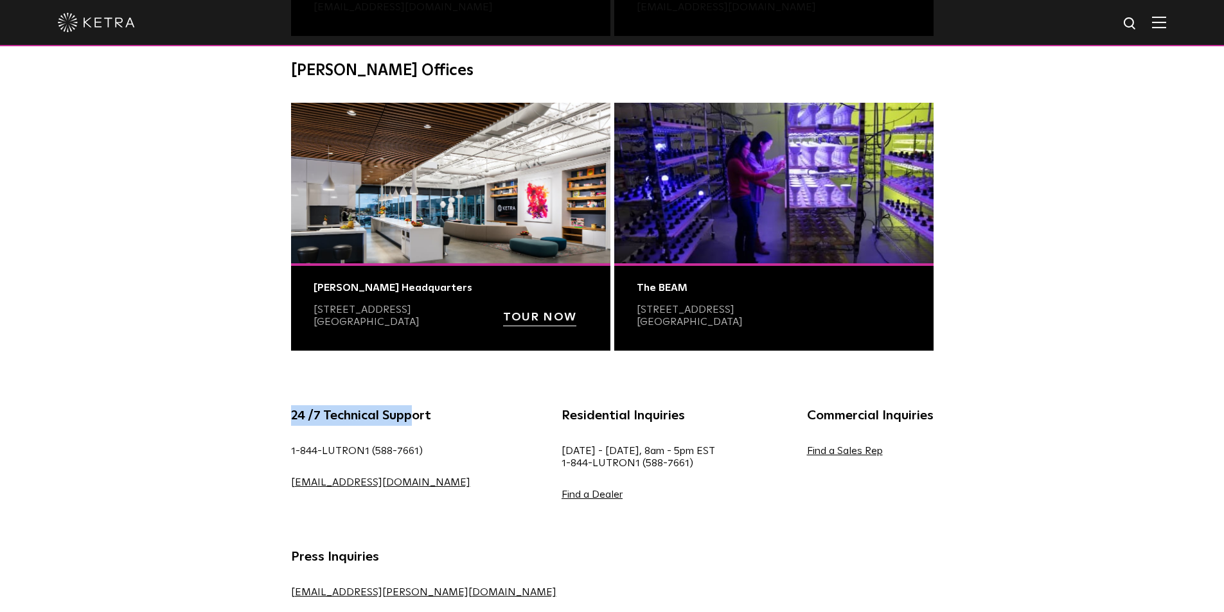
drag, startPoint x: 341, startPoint y: 412, endPoint x: 283, endPoint y: 424, distance: 59.6
click at [283, 415] on div "24 /7 Technical Support 1-844-LUTRON1 (588-7661) lightingsupport@lutron.com" at bounding box center [381, 463] width 218 height 116
click at [353, 434] on div "24 /7 Technical Support 1-844-LUTRON1 (588-7661) lightingsupport@lutron.com" at bounding box center [381, 463] width 218 height 116
click at [415, 486] on link "[EMAIL_ADDRESS][DOMAIN_NAME]" at bounding box center [380, 482] width 179 height 10
drag, startPoint x: 431, startPoint y: 486, endPoint x: 289, endPoint y: 495, distance: 142.3
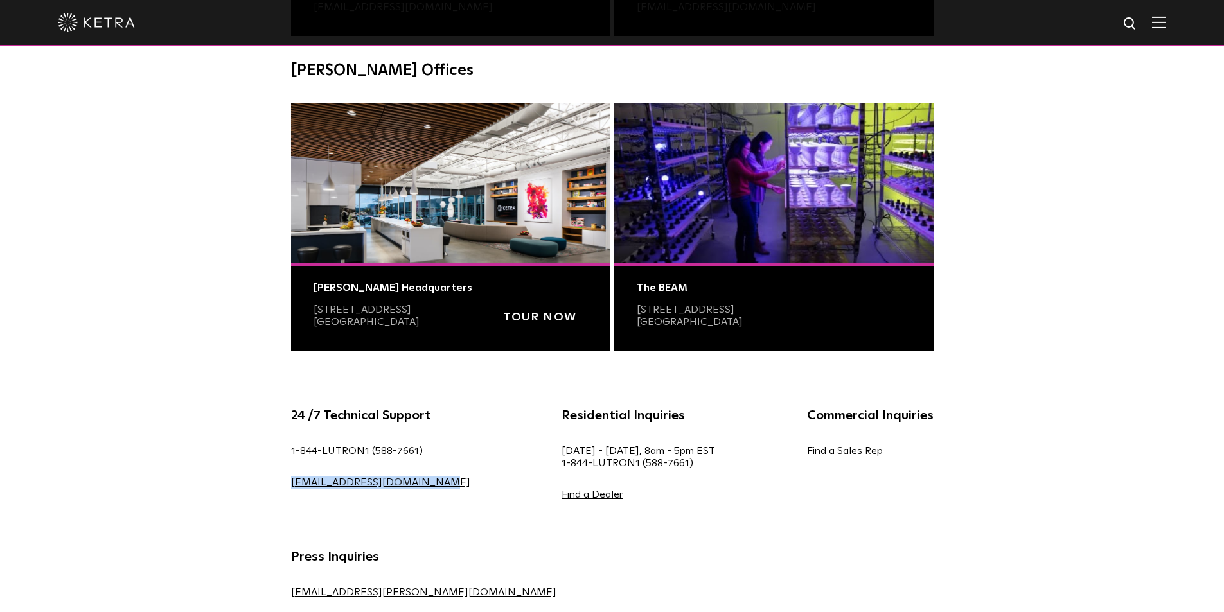
click at [289, 495] on div "24 /7 Technical Support 1-844-LUTRON1 (588-7661) lightingsupport@lutron.com" at bounding box center [381, 463] width 218 height 116
copy link "[EMAIL_ADDRESS][DOMAIN_NAME]"
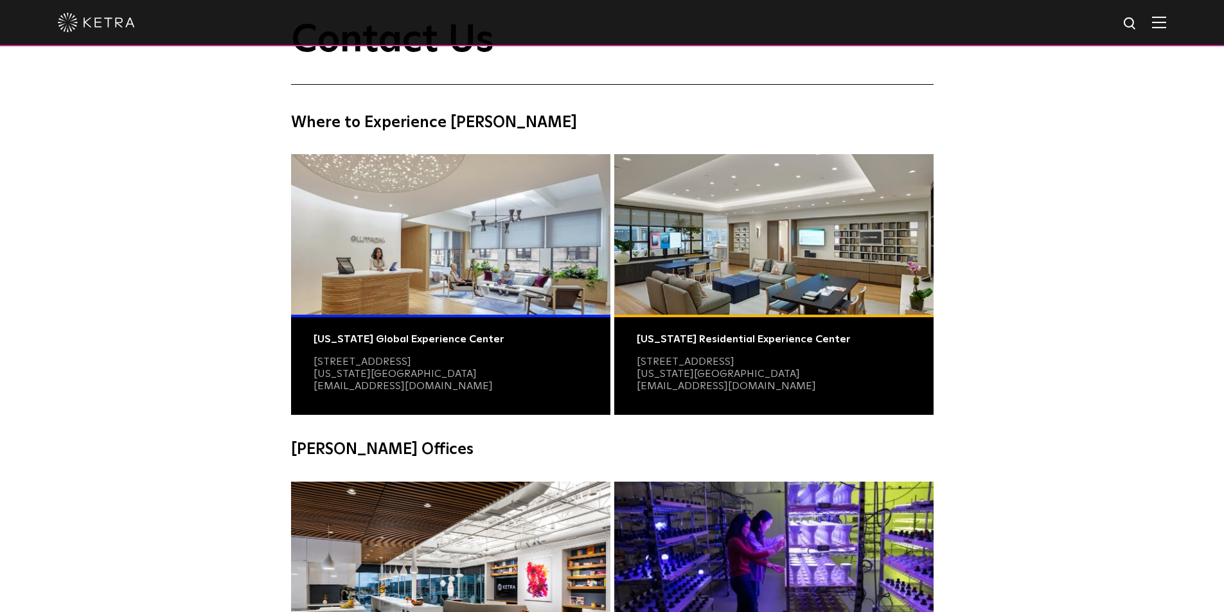
scroll to position [0, 0]
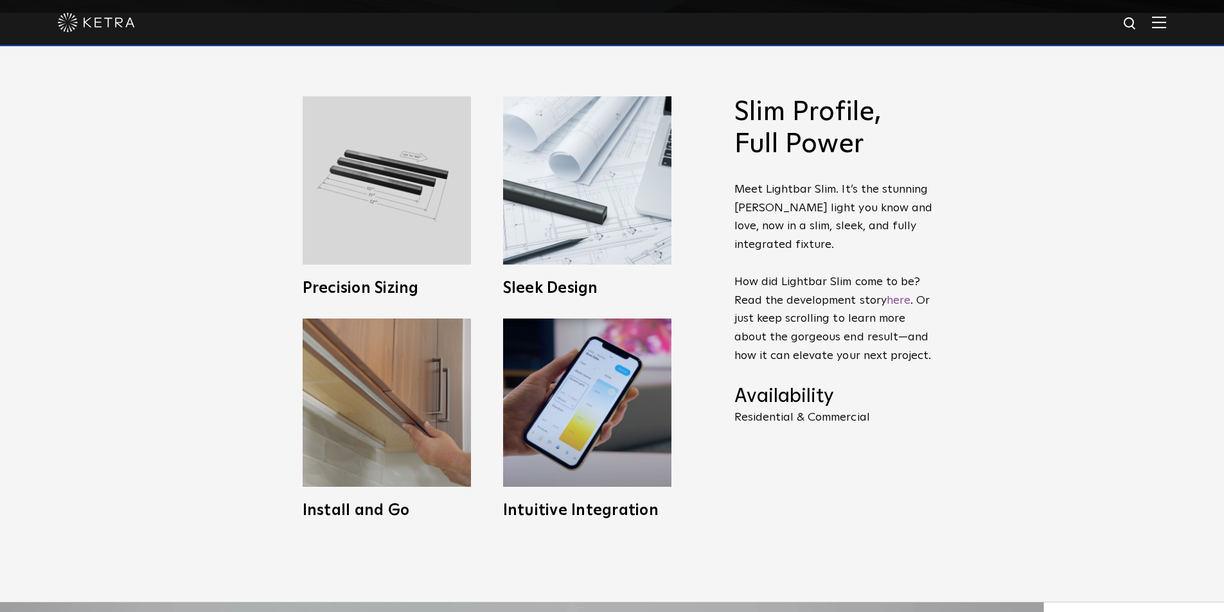
scroll to position [642, 0]
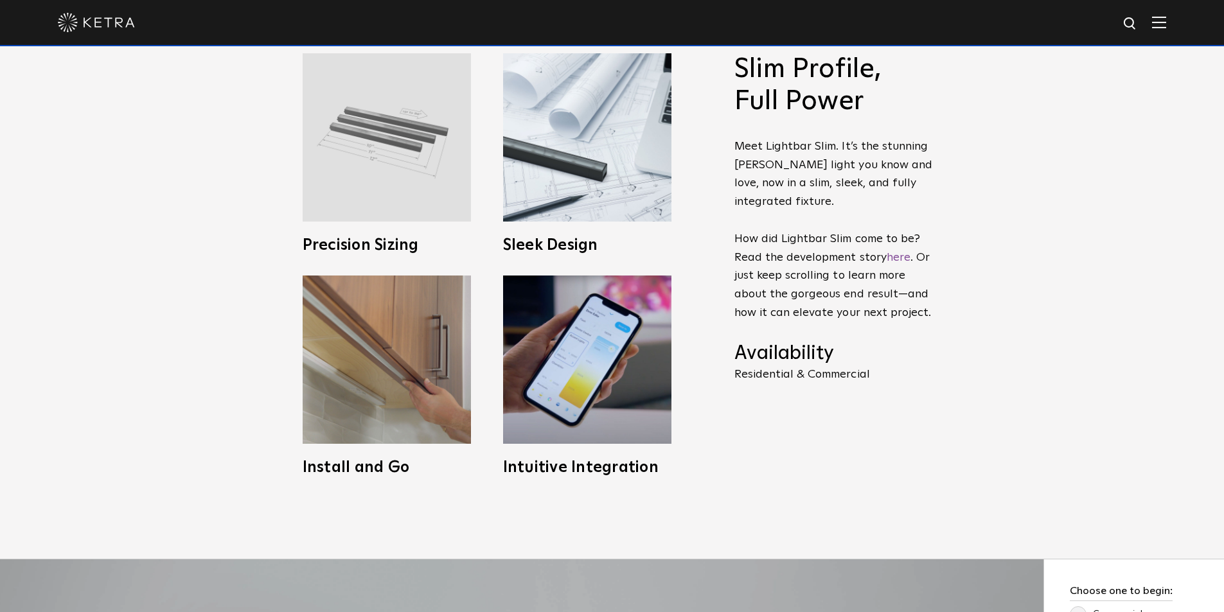
click at [355, 208] on img at bounding box center [387, 137] width 168 height 168
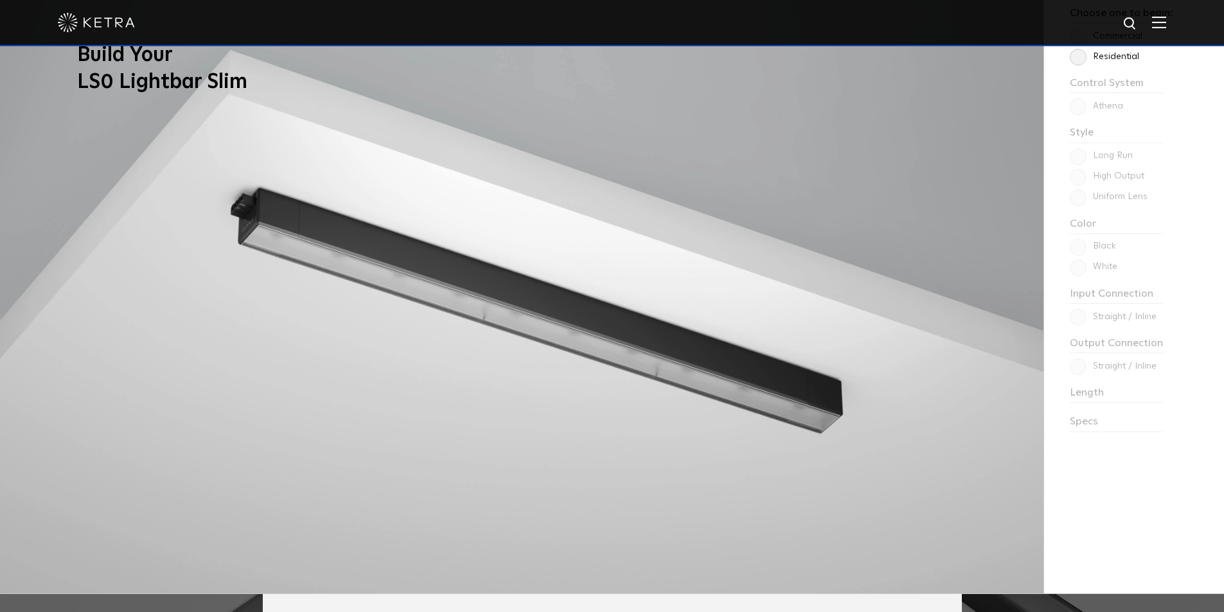
scroll to position [1156, 0]
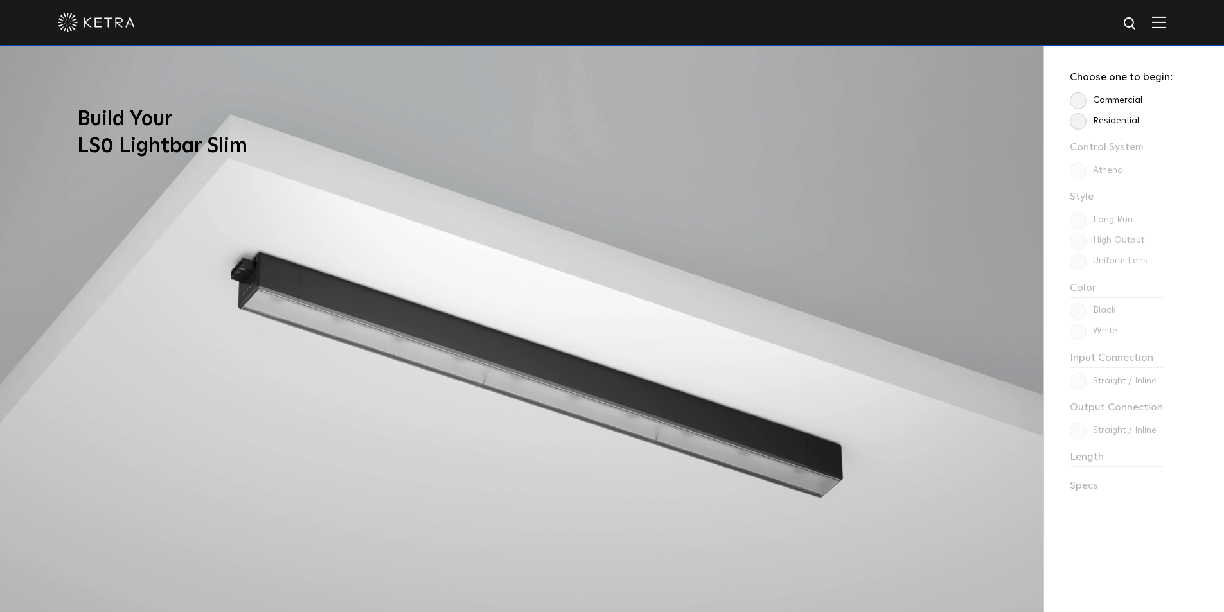
click at [1079, 117] on label "Residential" at bounding box center [1104, 121] width 69 height 11
click at [0, 0] on input "Residential" at bounding box center [0, 0] width 0 height 0
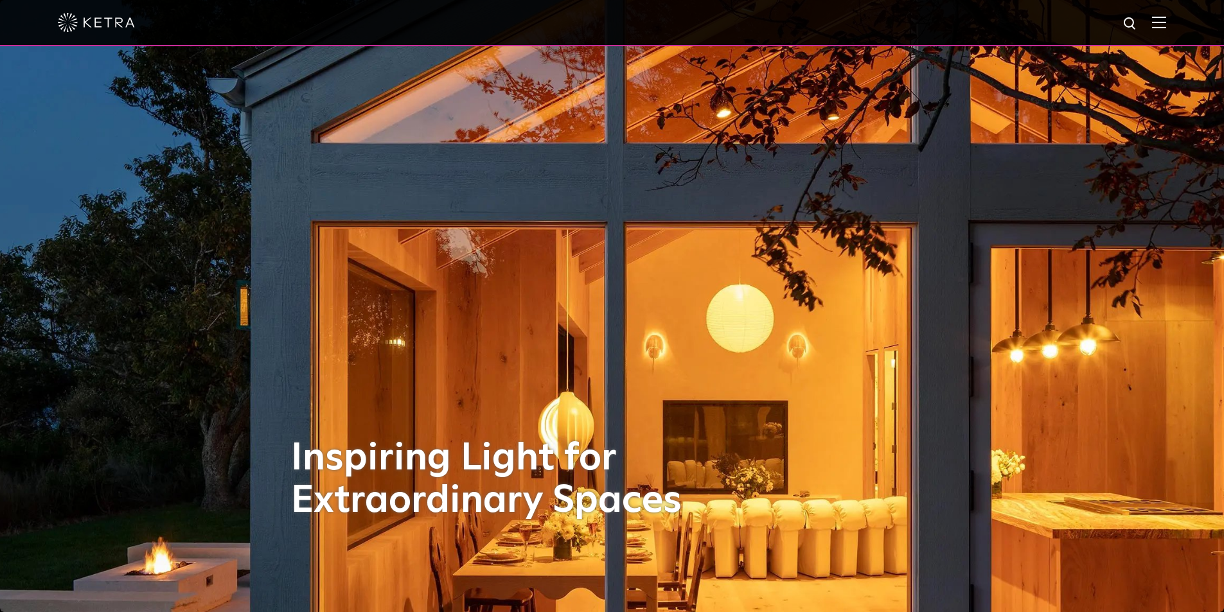
click at [1166, 13] on div at bounding box center [612, 22] width 1108 height 45
click at [1165, 34] on div at bounding box center [612, 22] width 1108 height 45
drag, startPoint x: 1165, startPoint y: 31, endPoint x: 1167, endPoint y: 22, distance: 9.2
click at [1166, 26] on div at bounding box center [612, 23] width 1224 height 46
click at [1166, 21] on img at bounding box center [1159, 22] width 14 height 12
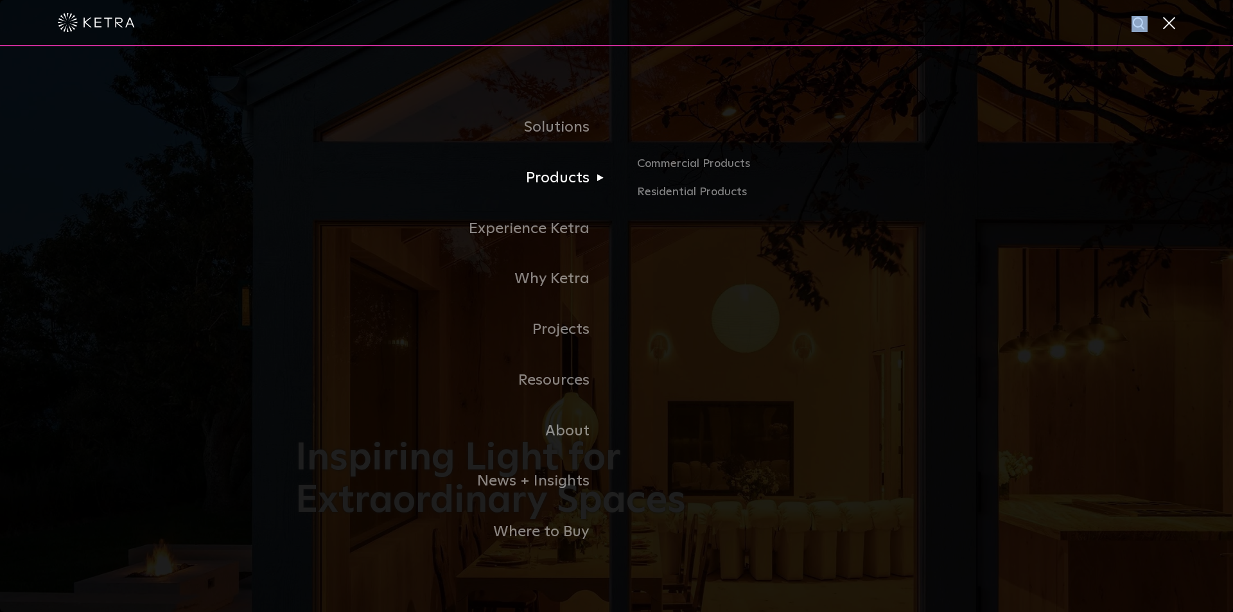
click at [583, 184] on link "Products" at bounding box center [456, 178] width 321 height 51
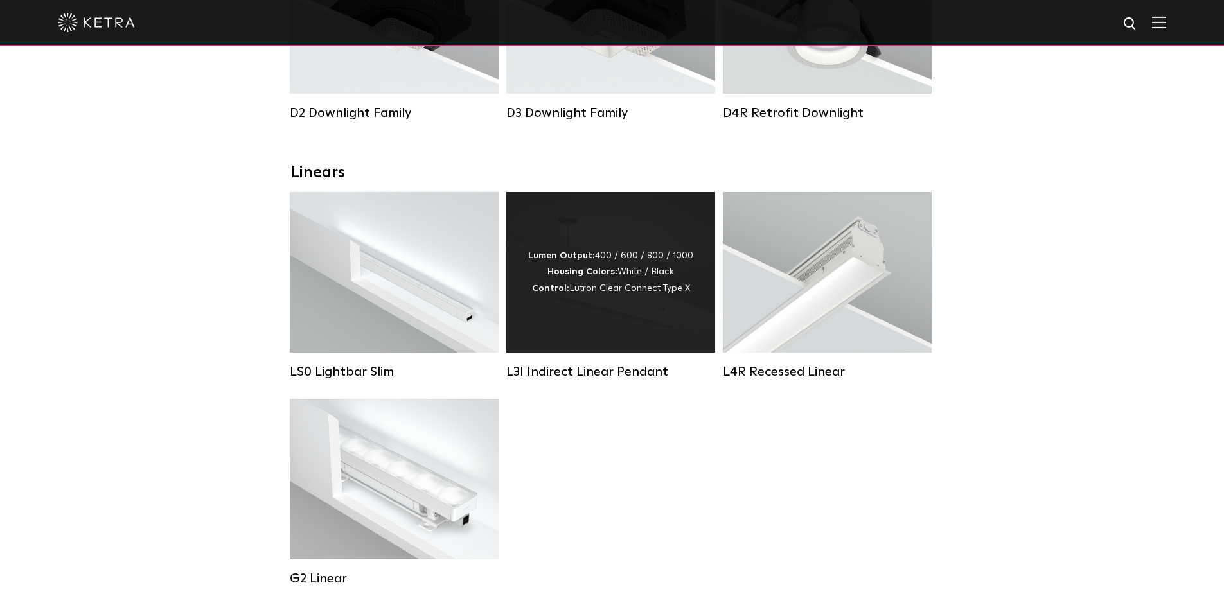
scroll to position [385, 0]
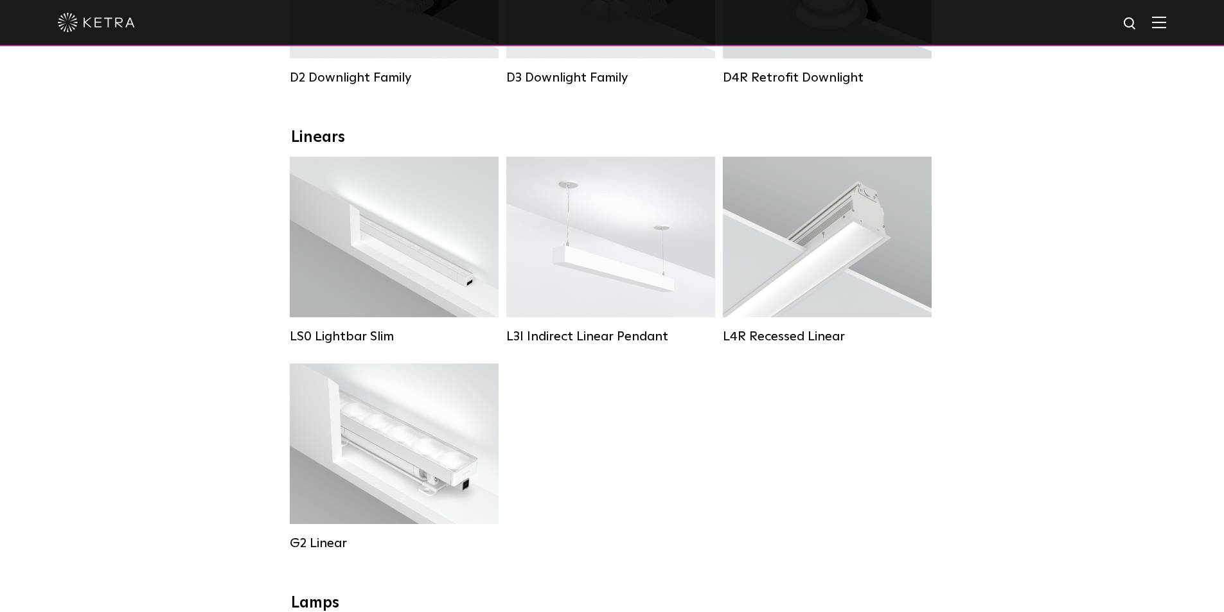
click at [671, 443] on div "LS0 Lightbar Slim Lumen Output: 200 / 350 Colors: White / Black Control: X96 Co…" at bounding box center [612, 364] width 652 height 414
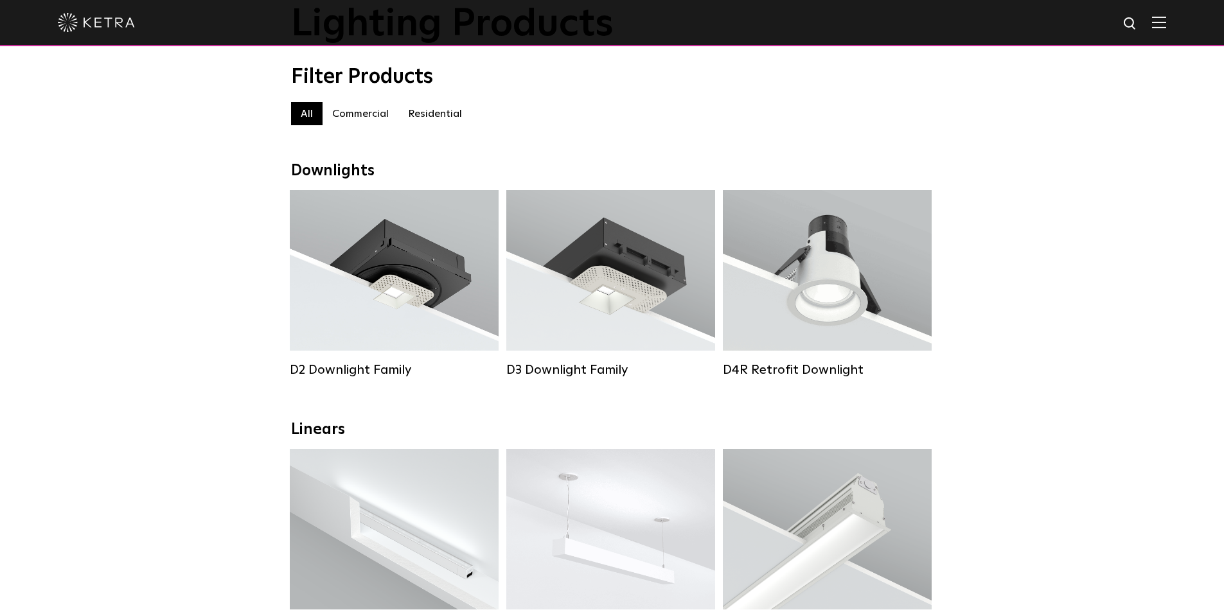
scroll to position [0, 0]
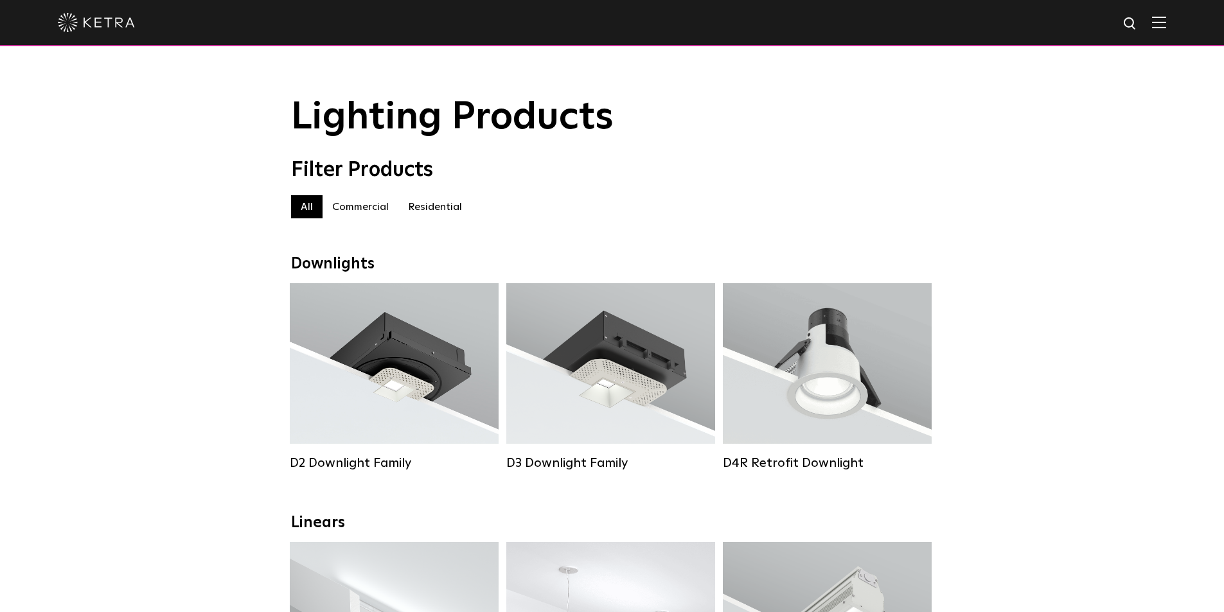
click at [430, 218] on label "Residential" at bounding box center [434, 206] width 73 height 23
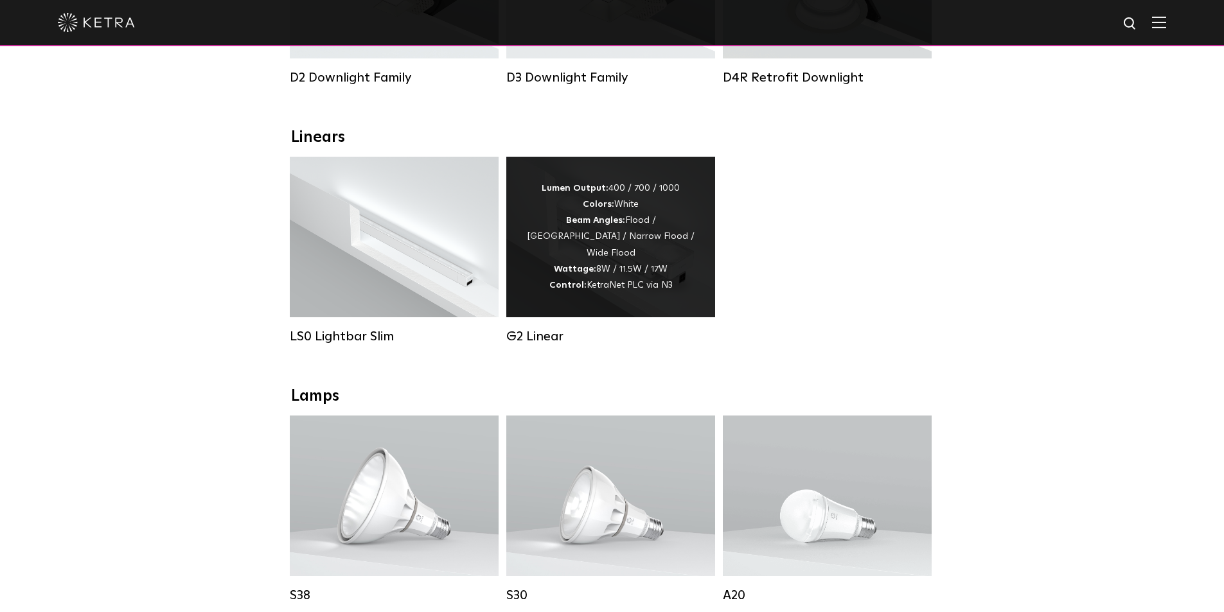
scroll to position [128, 0]
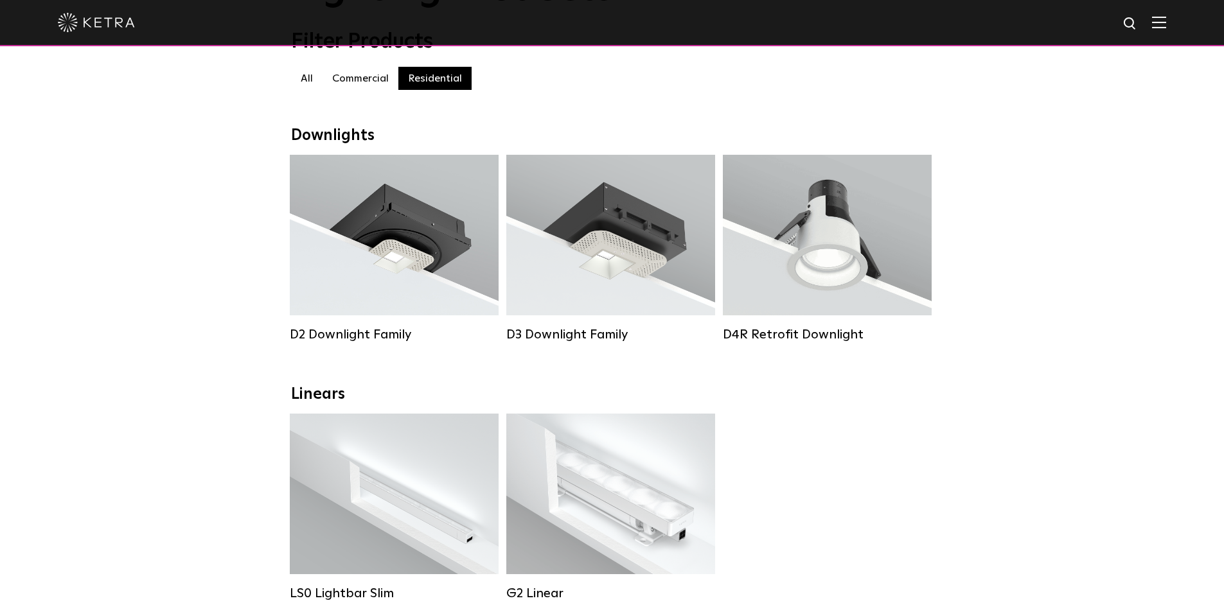
click at [382, 89] on label "Commercial" at bounding box center [360, 78] width 76 height 23
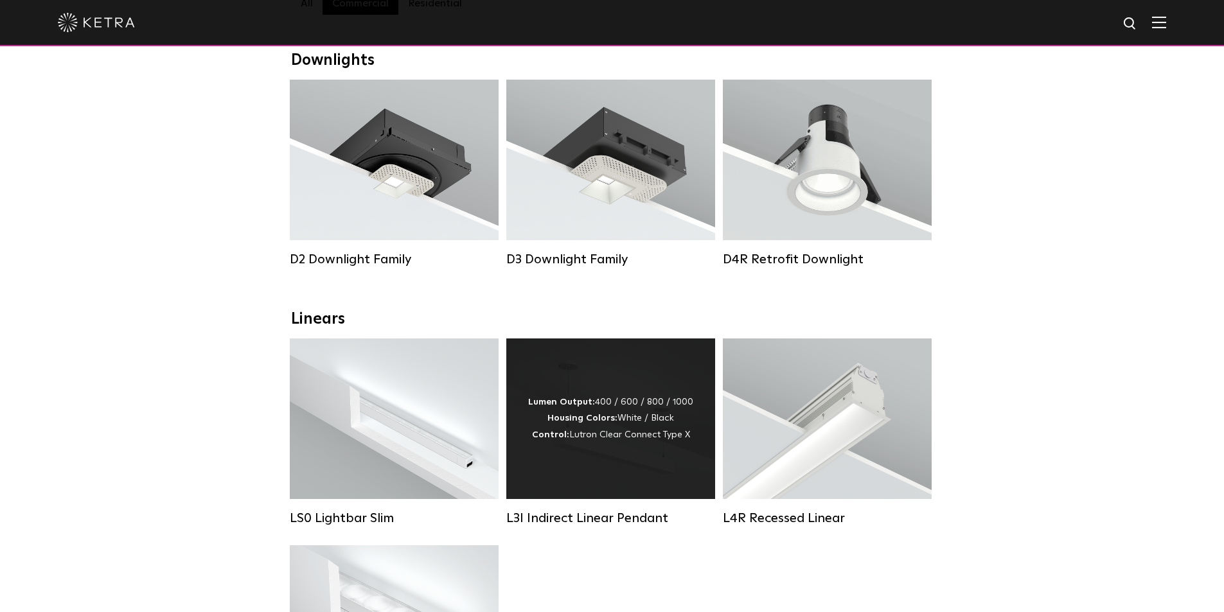
scroll to position [321, 0]
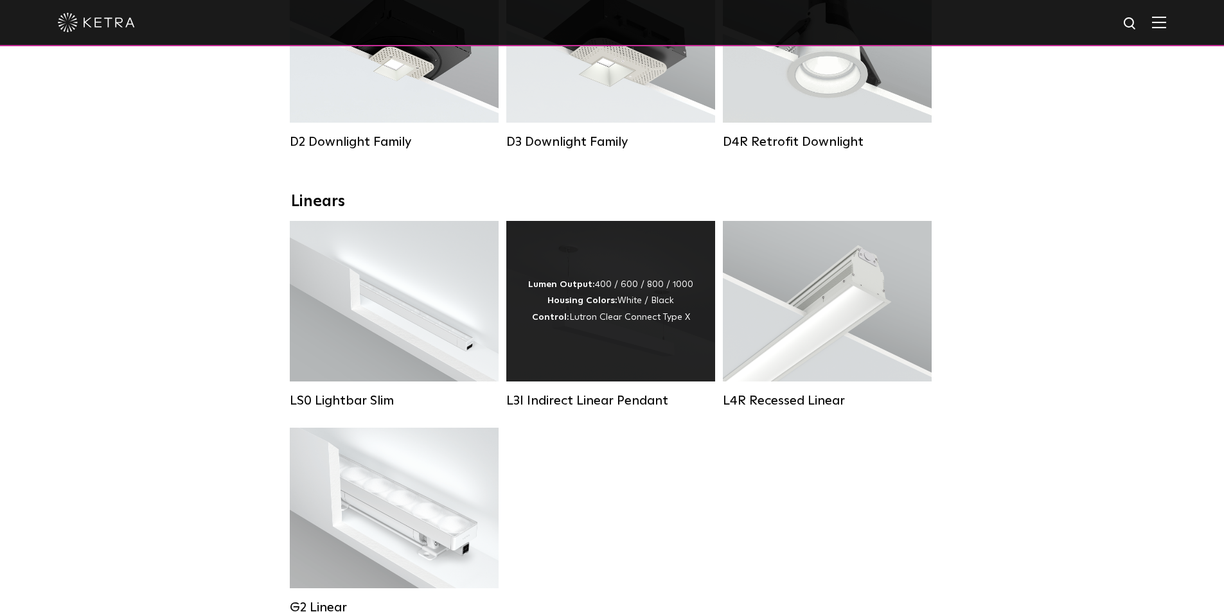
click at [678, 326] on div "Lumen Output: 400 / 600 / 800 / 1000 Housing Colors: White / Black Control: Lut…" at bounding box center [610, 301] width 165 height 49
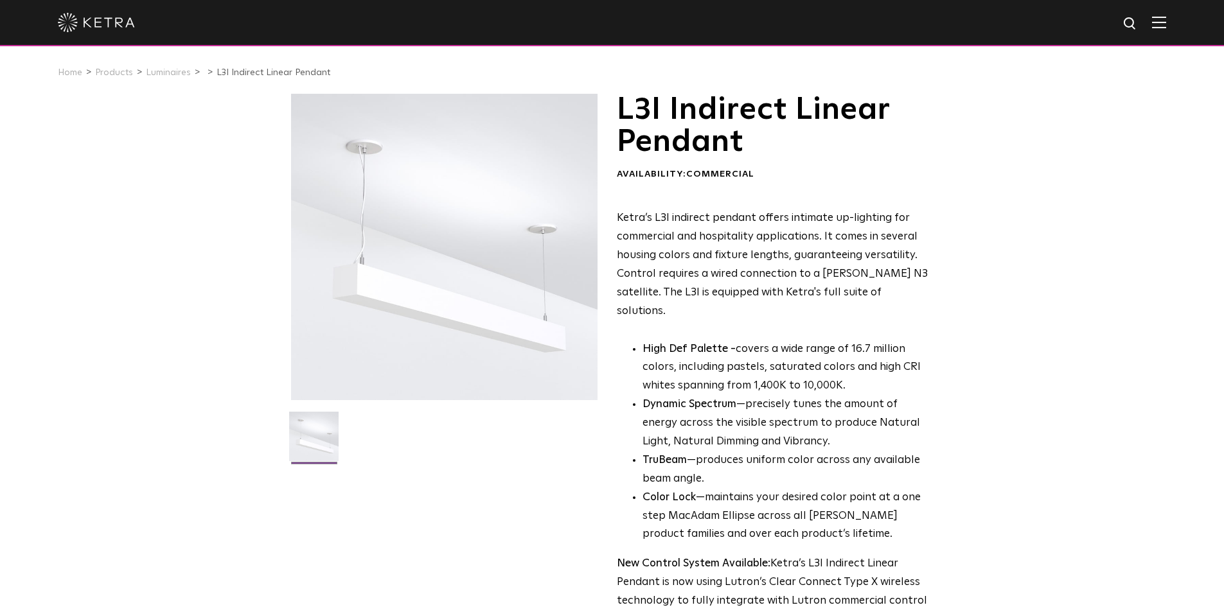
click at [362, 337] on div at bounding box center [444, 247] width 306 height 306
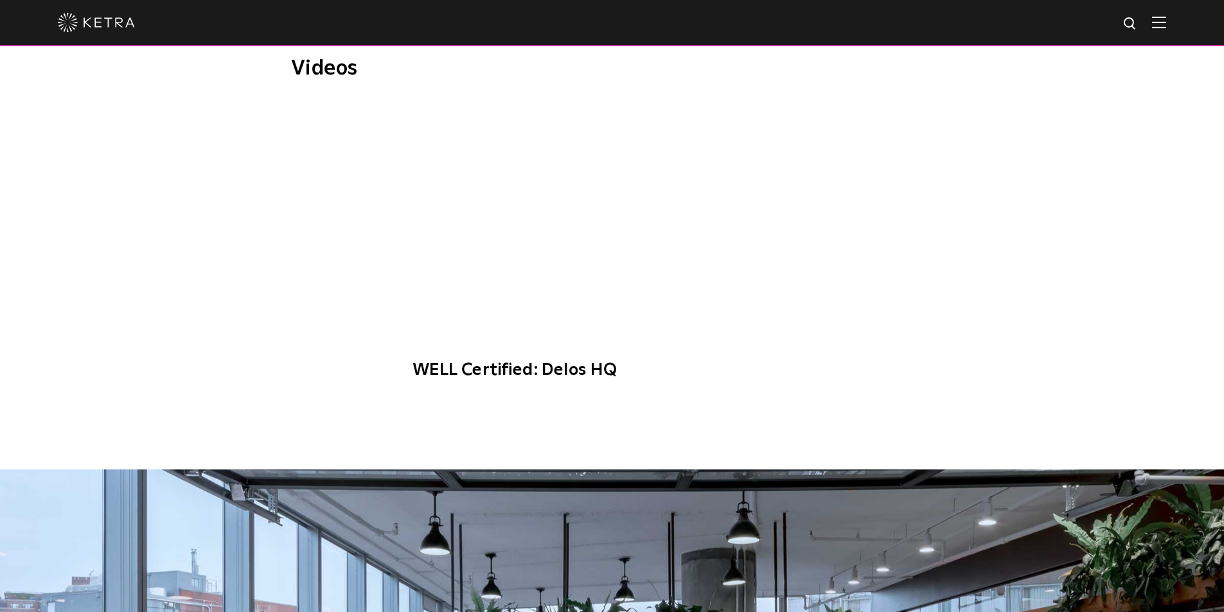
scroll to position [1092, 0]
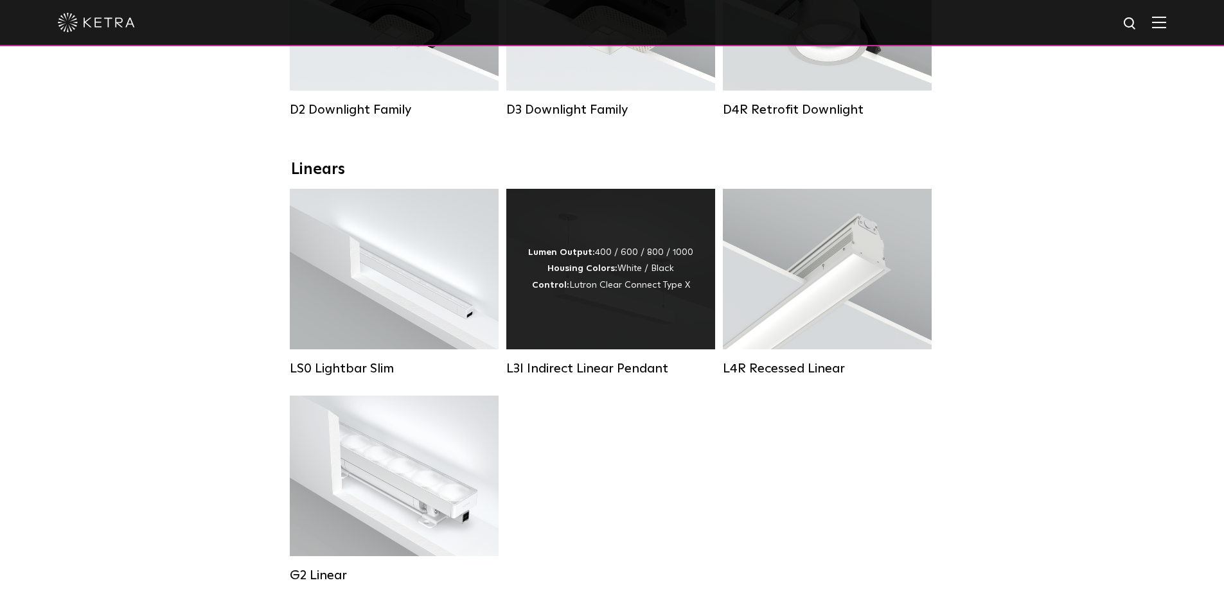
scroll to position [385, 0]
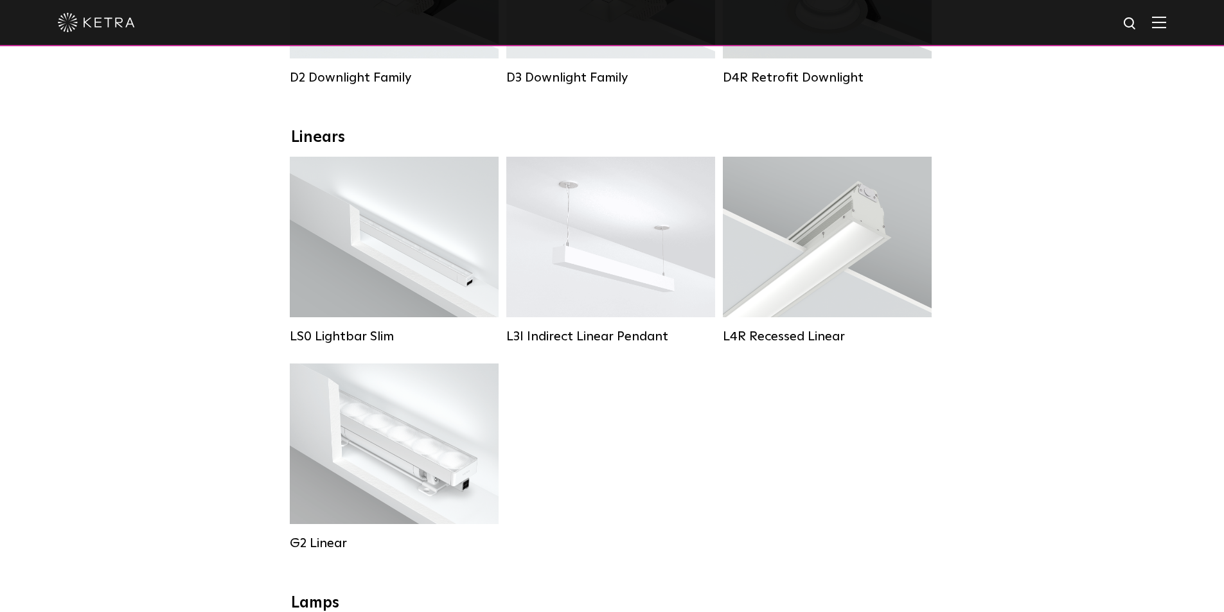
click at [621, 452] on div "LS0 Lightbar Slim Lumen Output: 200 / 350 Colors: White / Black Control: X96 Co…" at bounding box center [612, 364] width 652 height 414
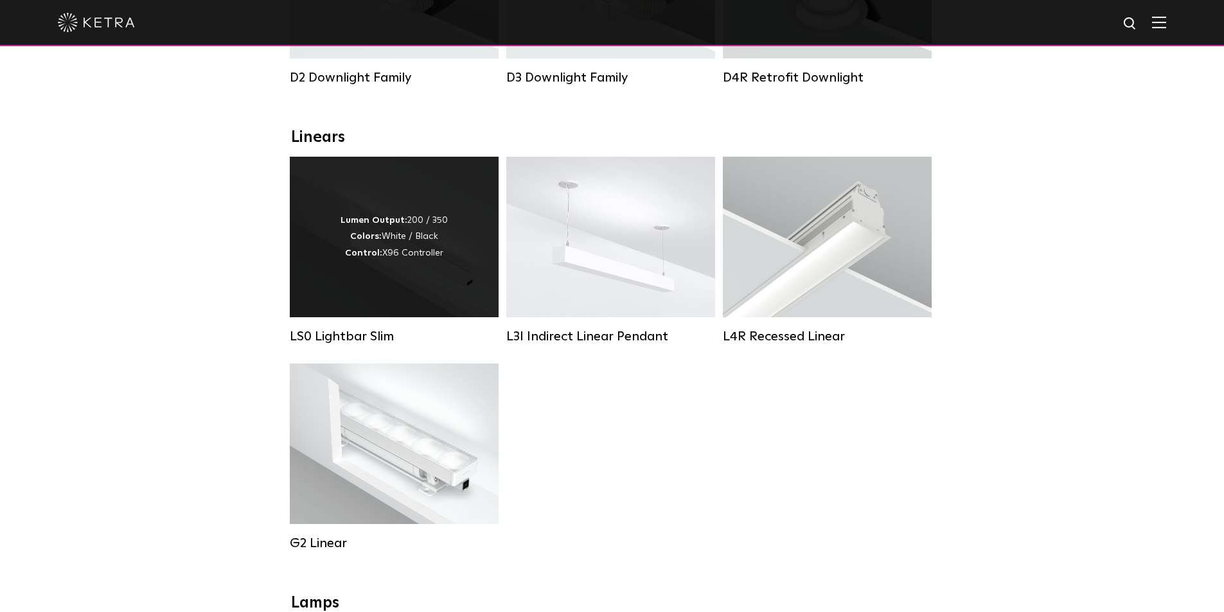
click at [492, 326] on div "LS0 Lightbar Slim" at bounding box center [394, 251] width 209 height 188
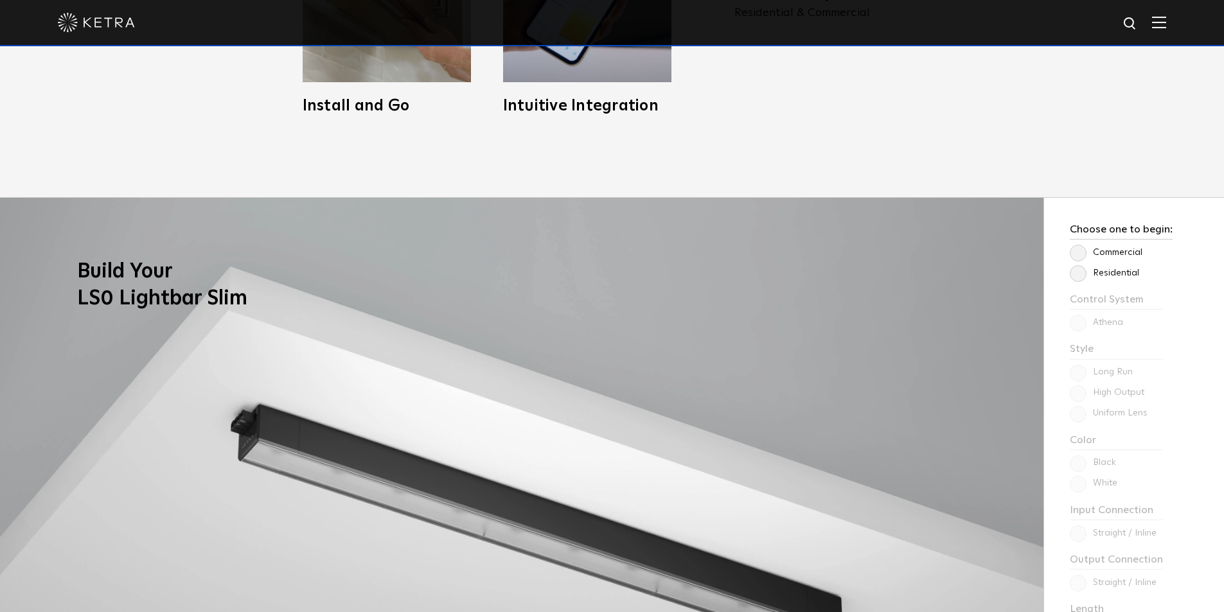
scroll to position [1092, 0]
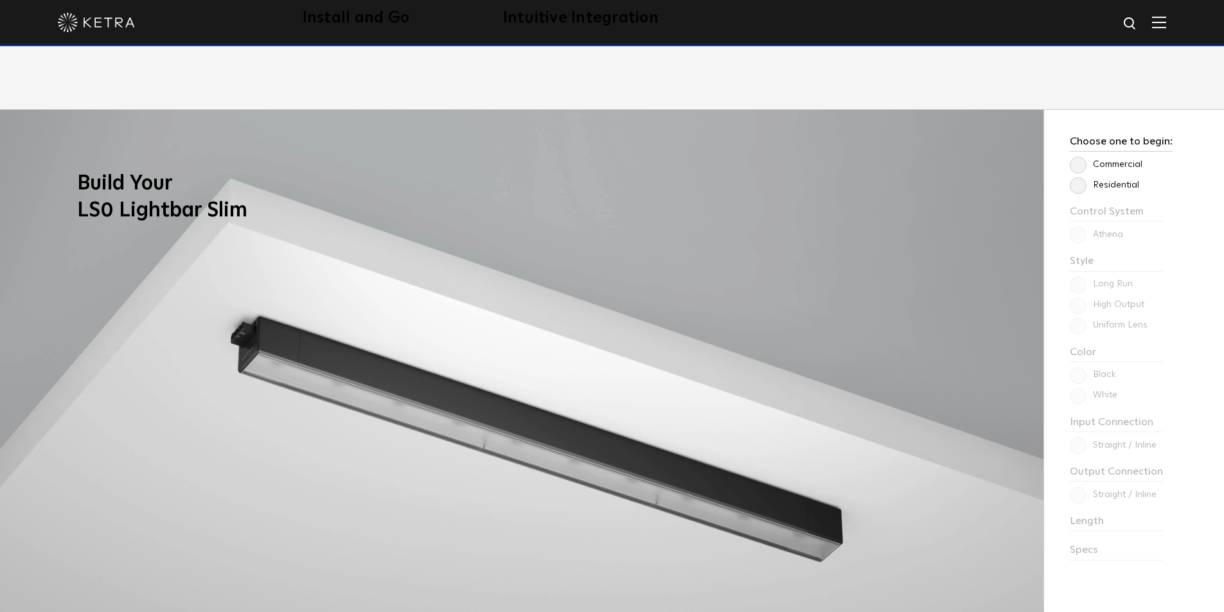
drag, startPoint x: 1069, startPoint y: 194, endPoint x: 1085, endPoint y: 194, distance: 16.1
click at [1072, 194] on div "Choose one to begin: Commercial Residential Control System Athena HomeWorks Sty…" at bounding box center [1133, 416] width 180 height 612
click at [1085, 194] on div "Choose one to begin: Commercial Residential Control System Athena HomeWorks Sty…" at bounding box center [1133, 416] width 180 height 612
click at [1084, 187] on label "Residential" at bounding box center [1104, 185] width 69 height 11
click at [0, 0] on input "Residential" at bounding box center [0, 0] width 0 height 0
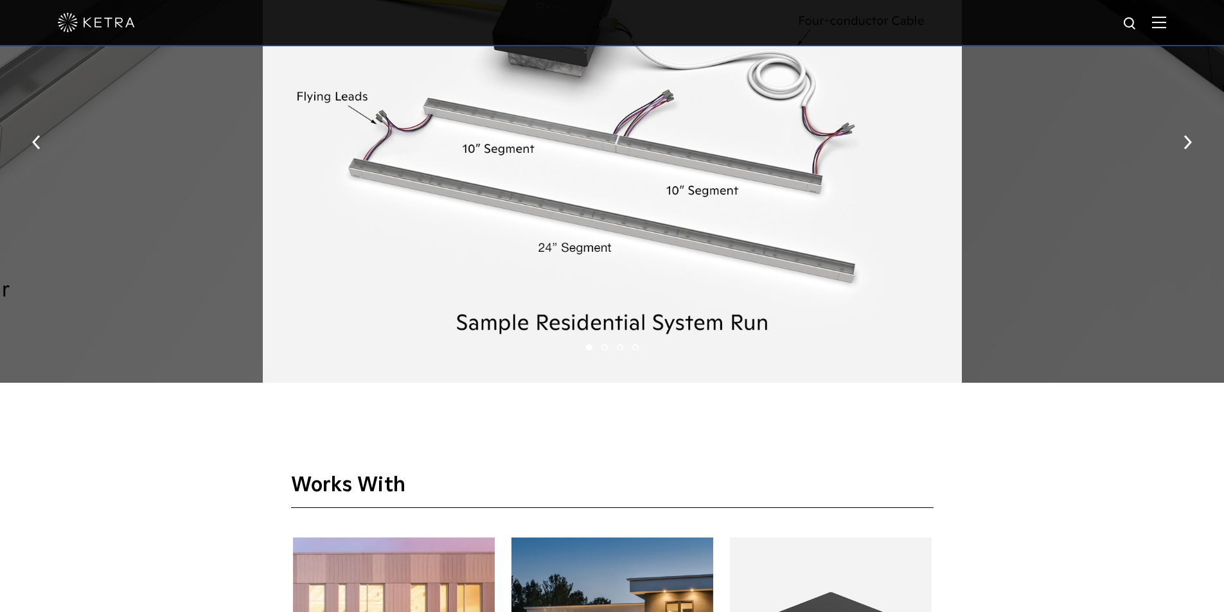
scroll to position [1600, 0]
